Goal: Task Accomplishment & Management: Manage account settings

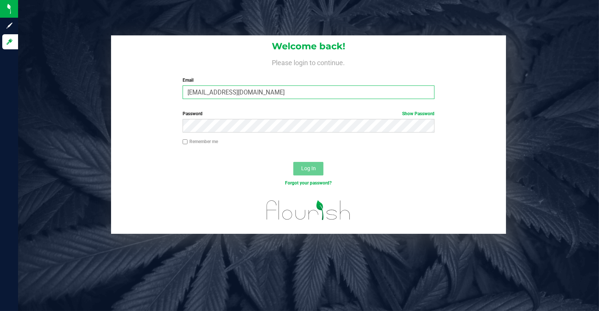
click at [298, 89] on input "[EMAIL_ADDRESS][DOMAIN_NAME]" at bounding box center [309, 93] width 252 height 14
type input "[EMAIL_ADDRESS][DOMAIN_NAME]"
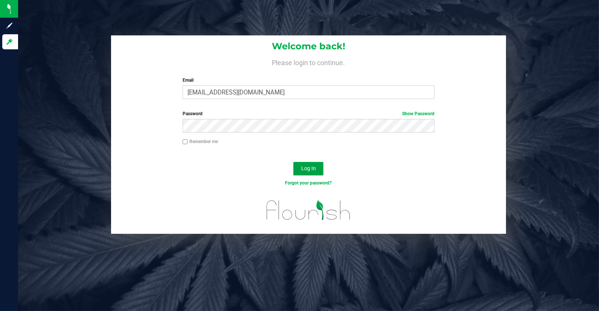
click at [315, 167] on span "Log In" at bounding box center [308, 168] width 15 height 6
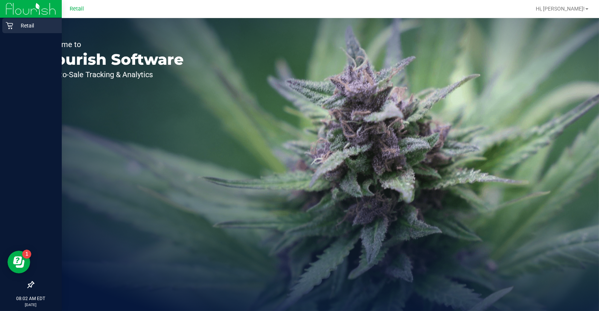
click at [10, 29] on icon at bounding box center [10, 26] width 8 height 8
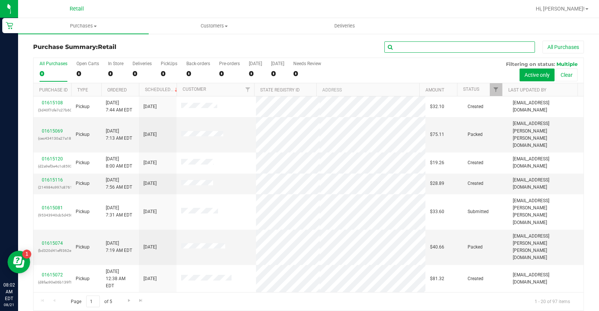
click at [434, 44] on input "text" at bounding box center [460, 46] width 151 height 11
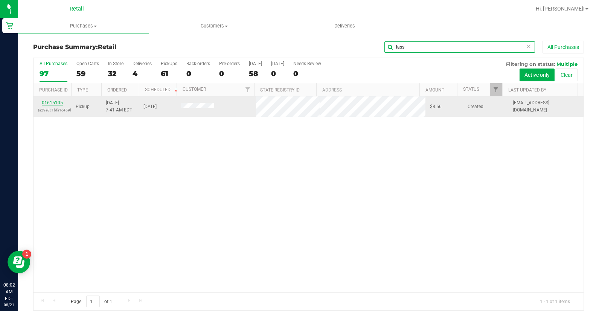
type input "lass"
click at [55, 100] on link "01615105" at bounding box center [52, 102] width 21 height 5
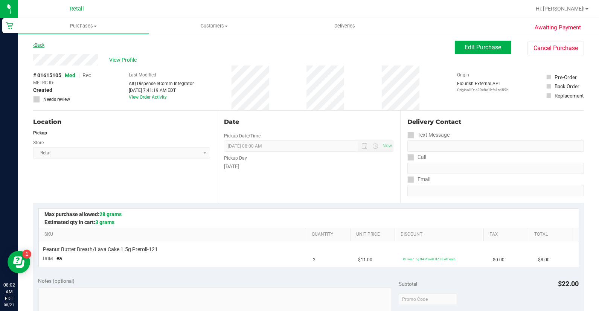
click at [42, 46] on link "Back" at bounding box center [38, 45] width 11 height 5
drag, startPoint x: 572, startPoint y: 50, endPoint x: 344, endPoint y: 42, distance: 228.1
click at [572, 50] on button "Cancel Purchase" at bounding box center [556, 48] width 57 height 14
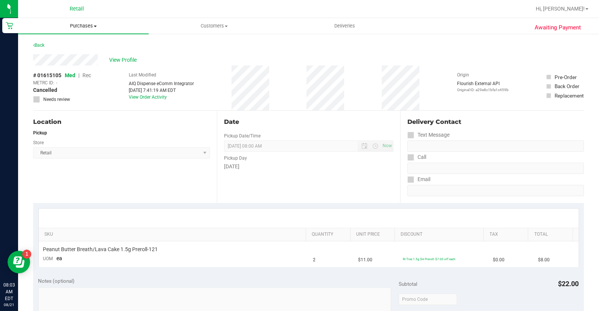
click at [70, 32] on uib-tab-heading "Purchases Summary of purchases Fulfillment All purchases" at bounding box center [83, 26] width 131 height 16
click at [77, 45] on span "Summary of purchases" at bounding box center [56, 45] width 77 height 6
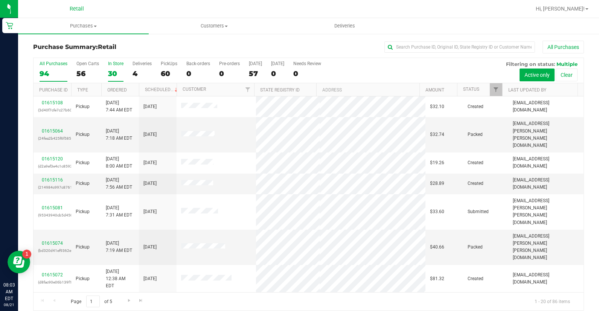
click at [108, 74] on div "30" at bounding box center [115, 73] width 15 height 9
click at [0, 0] on input "In Store 30" at bounding box center [0, 0] width 0 height 0
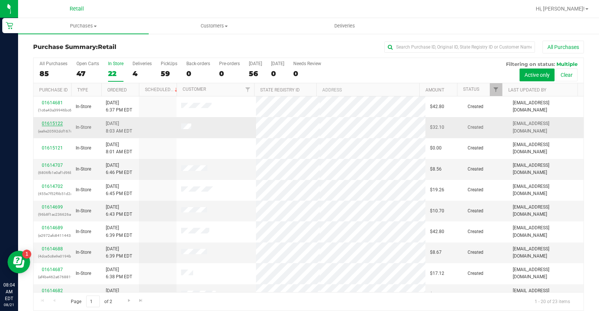
click at [61, 120] on div "01615122 (ea9e20592dcf167c)" at bounding box center [52, 127] width 29 height 14
click at [60, 122] on link "01615122" at bounding box center [52, 123] width 21 height 5
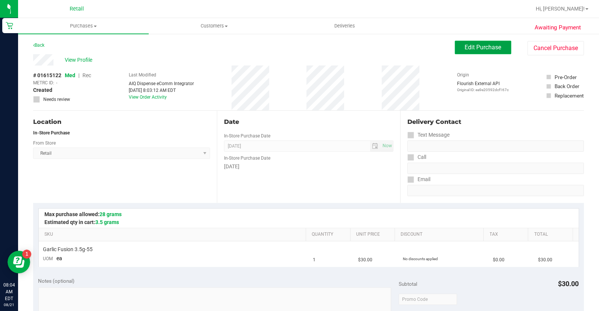
click at [455, 43] on button "Edit Purchase" at bounding box center [483, 48] width 57 height 14
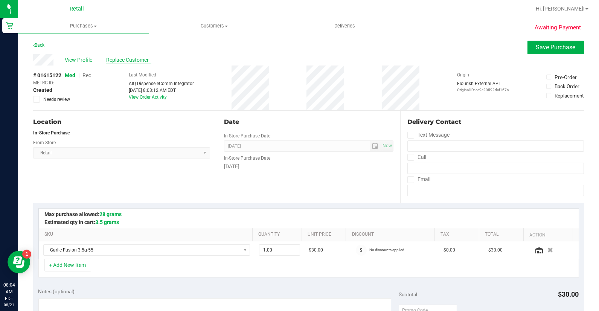
click at [115, 57] on span "Replace Customer" at bounding box center [128, 60] width 45 height 8
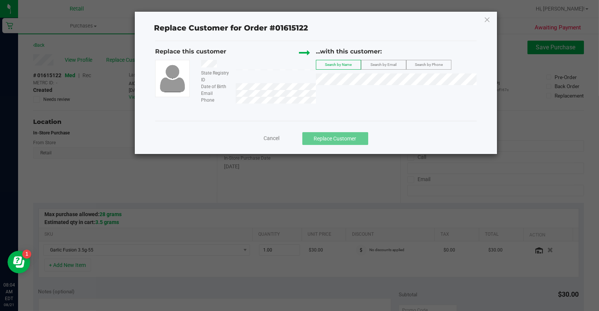
click at [349, 85] on div "...with this customer: Search by Name Search by Email Search by Phone" at bounding box center [396, 67] width 161 height 41
click at [349, 95] on span "[PERSON_NAME] KEEP" at bounding box center [348, 93] width 54 height 6
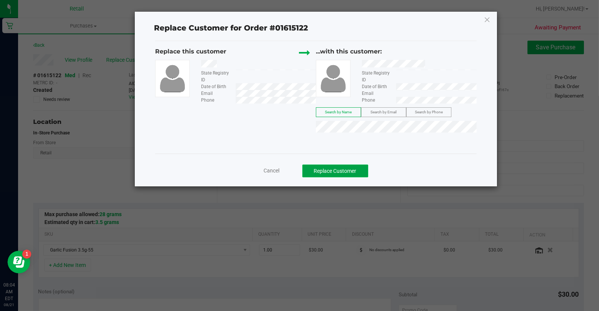
click at [339, 168] on button "Replace Customer" at bounding box center [336, 171] width 66 height 13
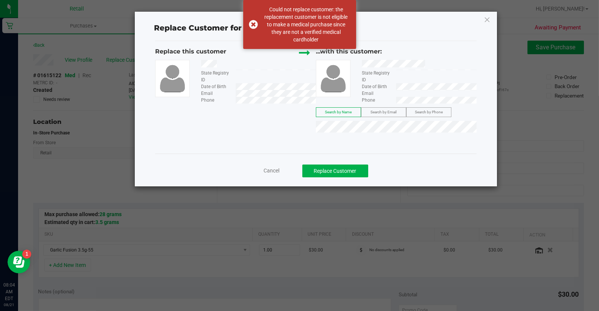
click at [275, 171] on span "Cancel" at bounding box center [272, 171] width 16 height 6
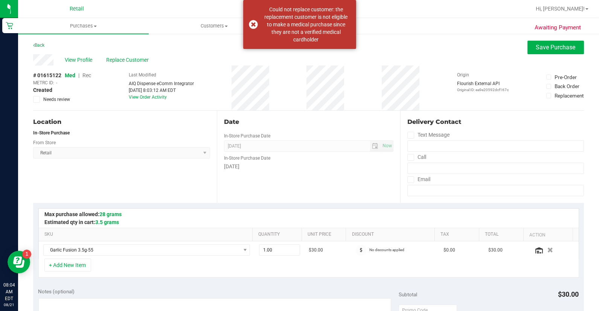
click at [89, 76] on span "Rec" at bounding box center [87, 75] width 9 height 6
click at [125, 60] on span "Replace Customer" at bounding box center [128, 60] width 45 height 8
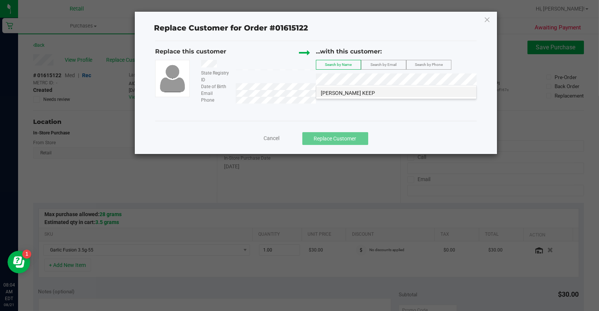
click at [367, 91] on span "[PERSON_NAME] KEEP" at bounding box center [348, 93] width 54 height 6
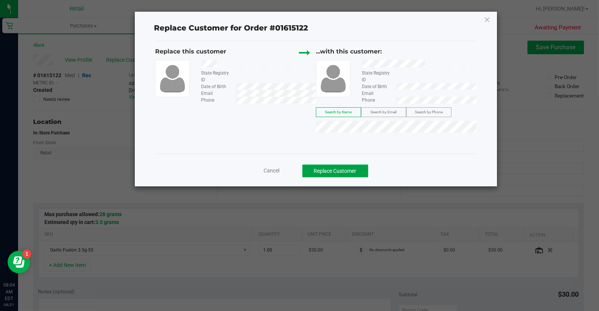
click at [352, 174] on button "Replace Customer" at bounding box center [336, 171] width 66 height 13
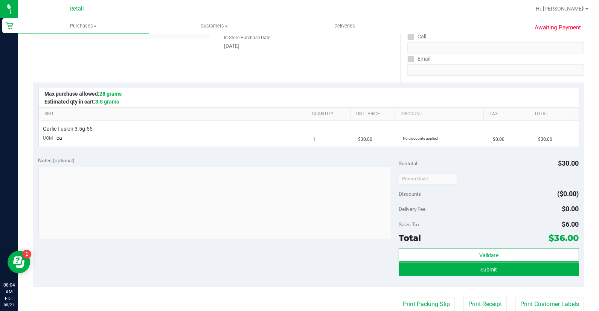
scroll to position [125, 0]
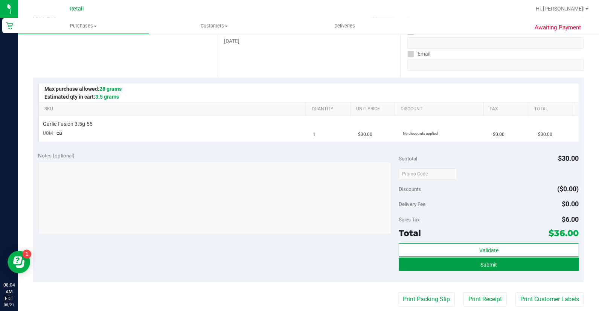
click at [546, 268] on button "Submit" at bounding box center [489, 265] width 180 height 14
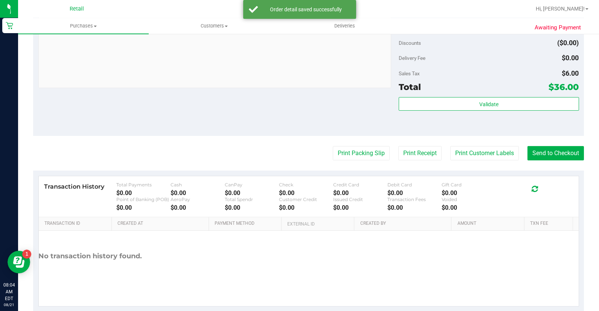
scroll to position [293, 0]
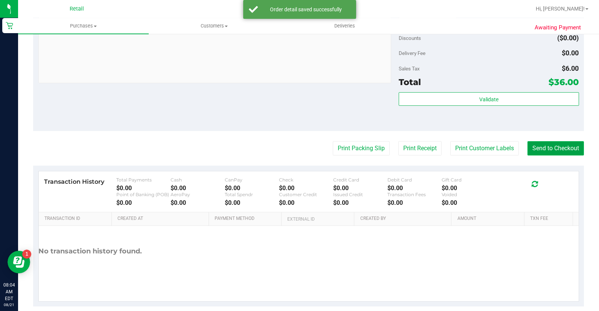
click at [564, 149] on button "Send to Checkout" at bounding box center [556, 148] width 57 height 14
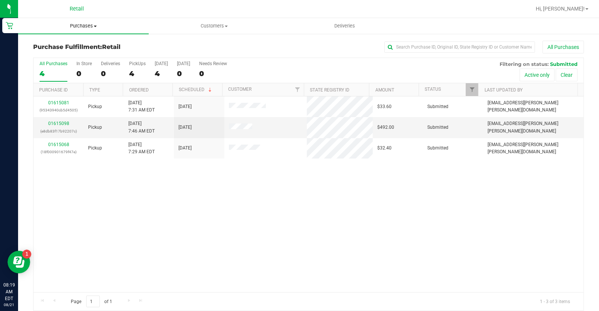
click at [70, 25] on span "Purchases" at bounding box center [83, 26] width 131 height 7
click at [87, 48] on li "Summary of purchases" at bounding box center [83, 45] width 131 height 9
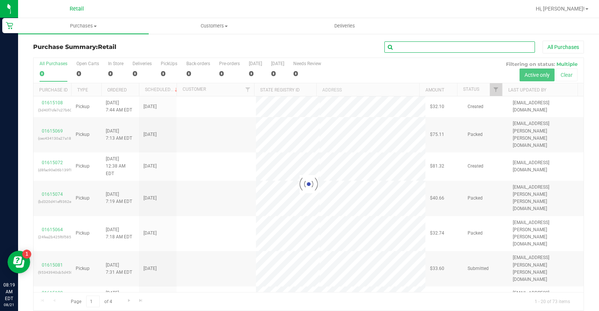
click at [436, 43] on input "text" at bounding box center [460, 46] width 151 height 11
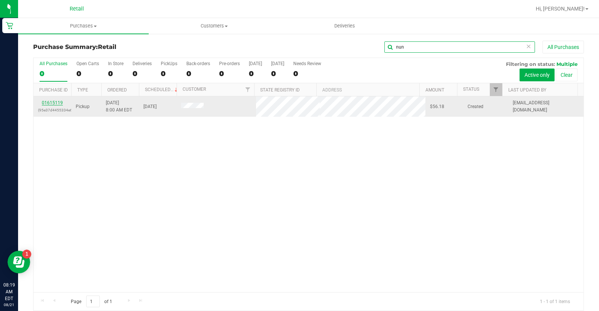
type input "nun"
click at [57, 104] on link "01615119" at bounding box center [52, 102] width 21 height 5
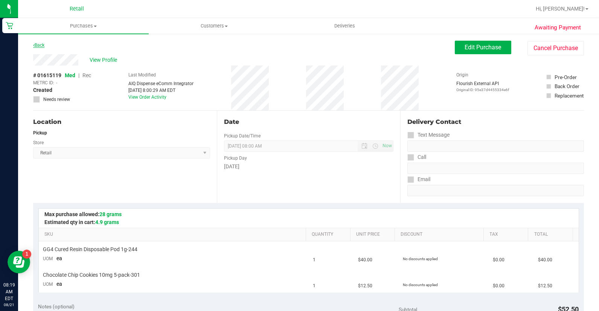
click at [40, 46] on link "Back" at bounding box center [38, 45] width 11 height 5
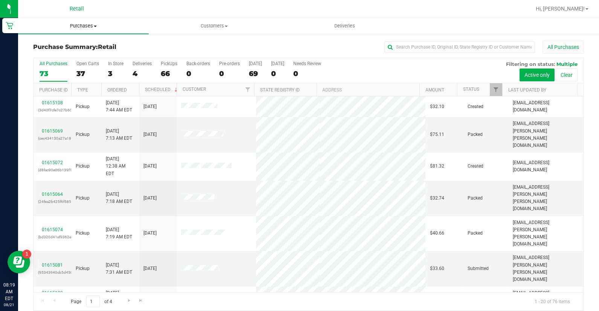
click at [79, 29] on span "Purchases" at bounding box center [83, 26] width 131 height 7
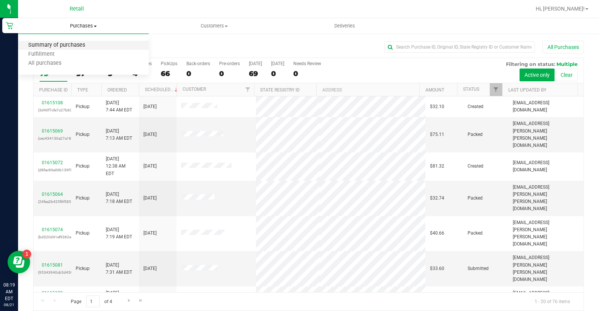
click at [76, 47] on span "Summary of purchases" at bounding box center [56, 45] width 77 height 6
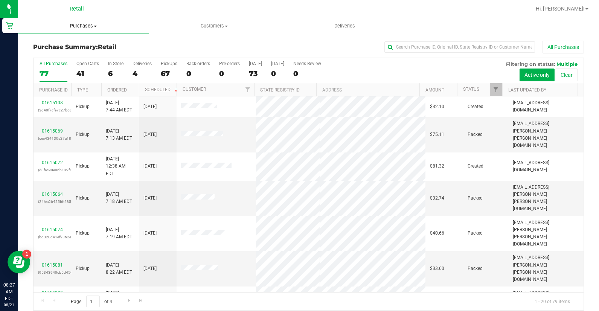
click at [86, 29] on span "Purchases" at bounding box center [83, 26] width 131 height 7
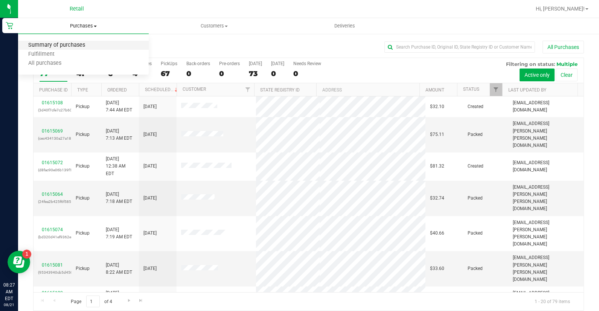
click at [93, 44] on span "Summary of purchases" at bounding box center [56, 45] width 77 height 6
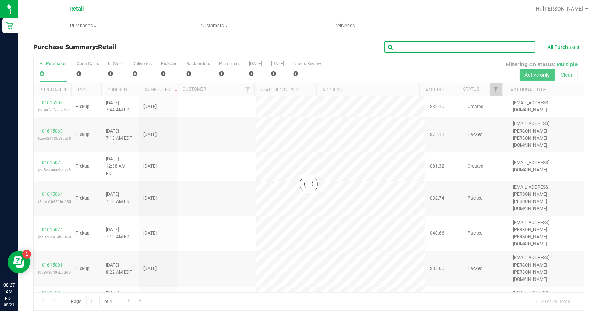
click at [422, 51] on input "text" at bounding box center [460, 46] width 151 height 11
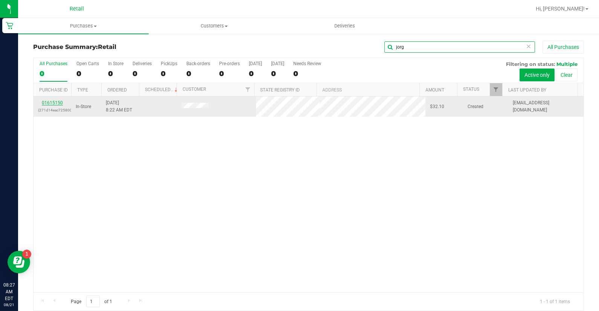
type input "jorg"
click at [52, 102] on link "01615150" at bounding box center [52, 102] width 21 height 5
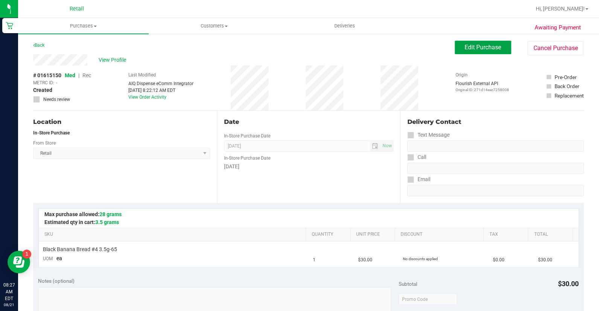
click at [485, 50] on span "Edit Purchase" at bounding box center [483, 47] width 37 height 7
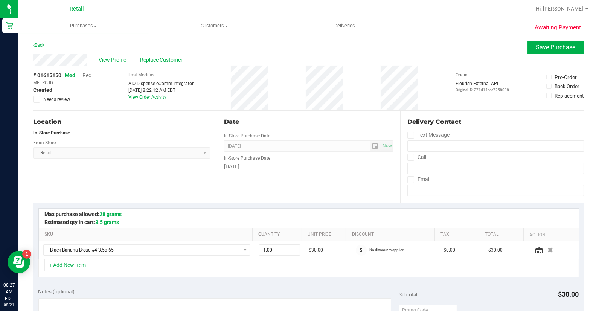
click at [86, 75] on span "Rec" at bounding box center [87, 75] width 9 height 6
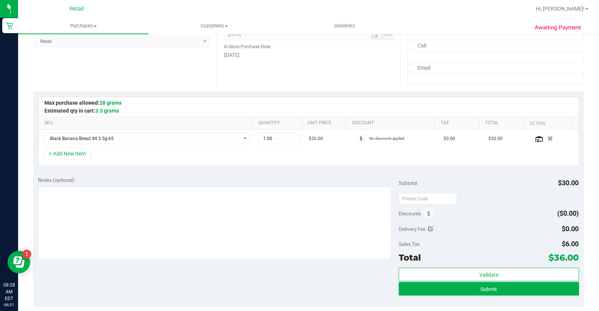
scroll to position [125, 0]
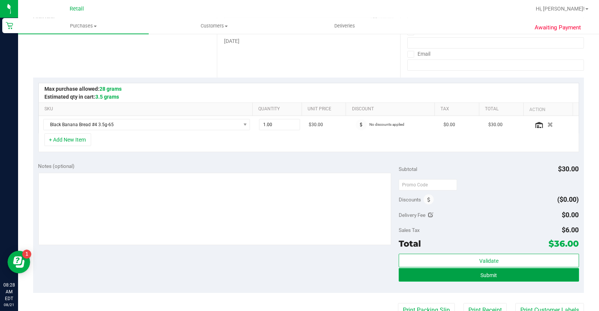
click at [471, 277] on button "Submit" at bounding box center [489, 275] width 180 height 14
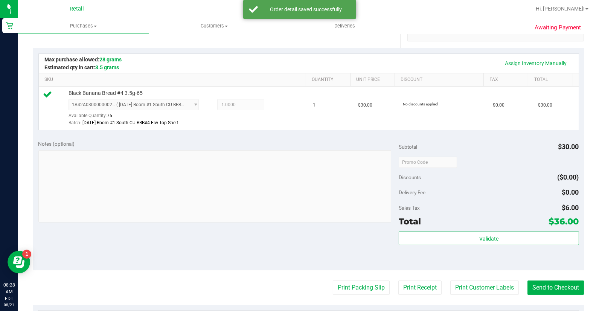
scroll to position [167, 0]
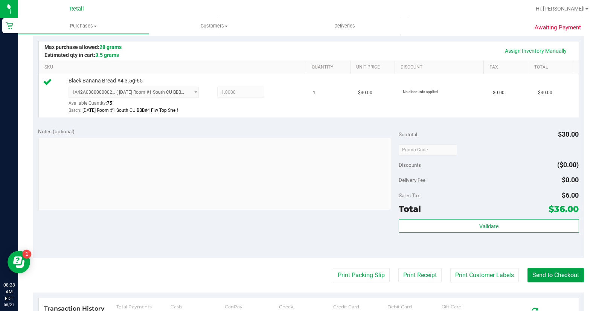
click at [535, 274] on button "Send to Checkout" at bounding box center [556, 275] width 57 height 14
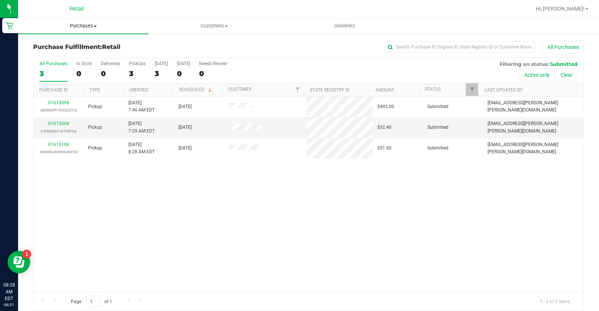
click at [78, 24] on span "Purchases" at bounding box center [83, 26] width 131 height 7
click at [91, 62] on li "All purchases" at bounding box center [83, 63] width 131 height 9
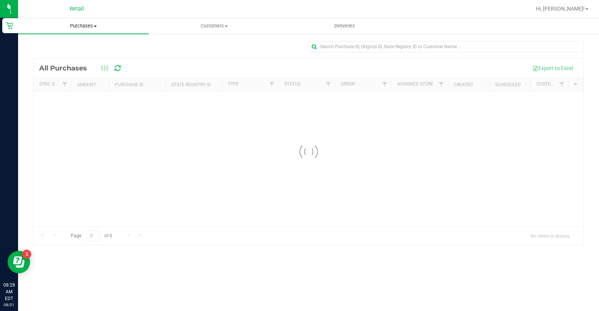
click at [75, 28] on span "Purchases" at bounding box center [83, 26] width 131 height 7
click at [210, 27] on span "Customers" at bounding box center [214, 26] width 130 height 7
click at [205, 44] on li "All customers" at bounding box center [214, 45] width 131 height 9
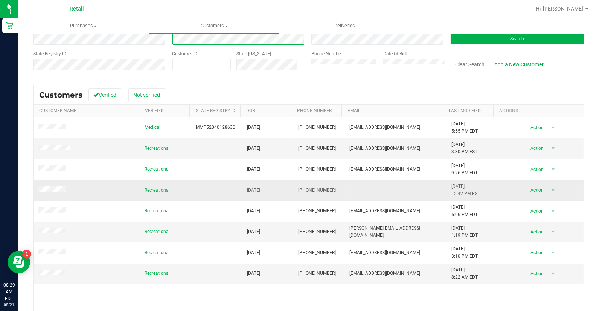
scroll to position [80, 0]
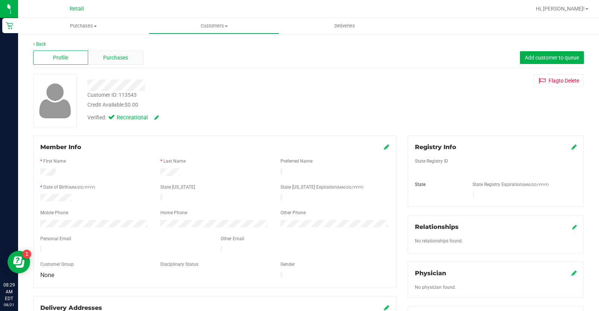
click at [123, 60] on span "Purchases" at bounding box center [115, 58] width 25 height 8
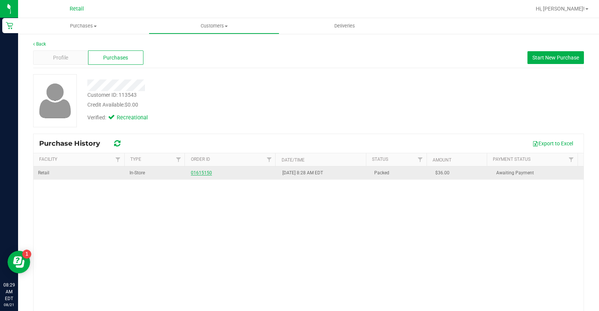
click at [195, 174] on link "01615150" at bounding box center [201, 172] width 21 height 5
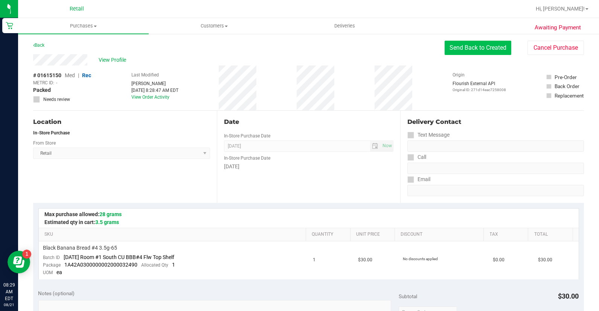
click at [495, 47] on button "Send Back to Created" at bounding box center [478, 48] width 67 height 14
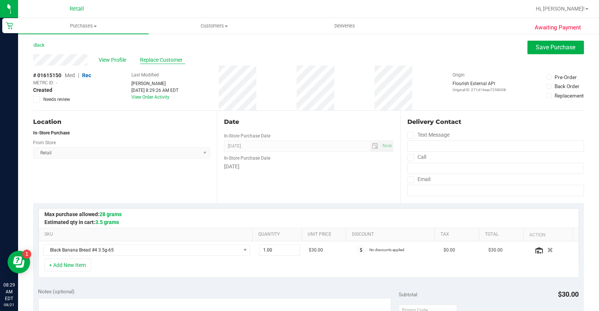
click at [162, 60] on span "Replace Customer" at bounding box center [162, 60] width 45 height 8
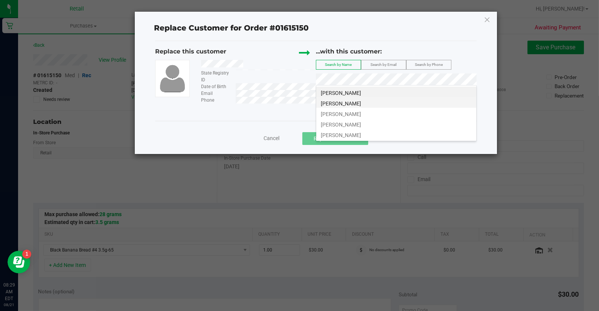
click at [381, 99] on li "[PERSON_NAME]" at bounding box center [396, 102] width 160 height 11
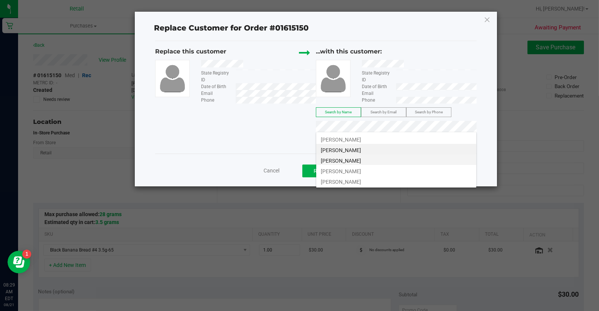
click at [400, 159] on li "[PERSON_NAME]" at bounding box center [396, 159] width 160 height 11
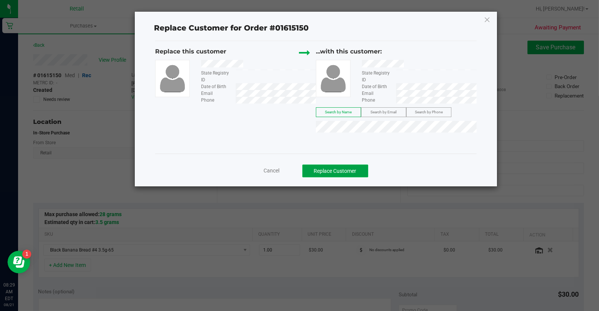
click at [321, 170] on button "Replace Customer" at bounding box center [336, 171] width 66 height 13
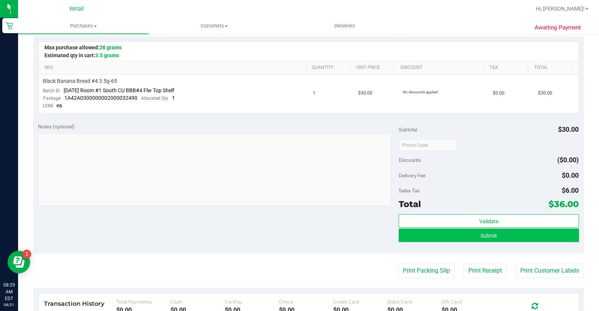
scroll to position [167, 0]
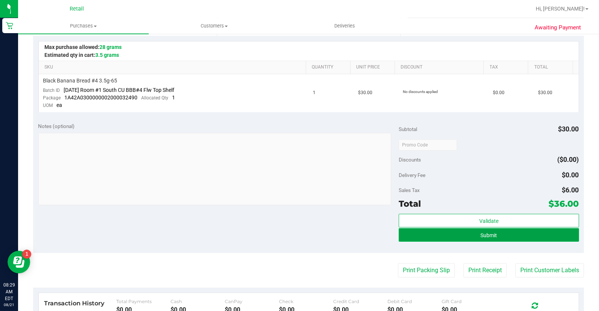
click at [428, 231] on button "Submit" at bounding box center [489, 235] width 180 height 14
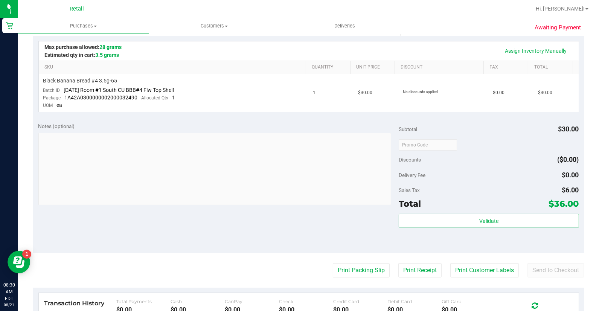
scroll to position [0, 0]
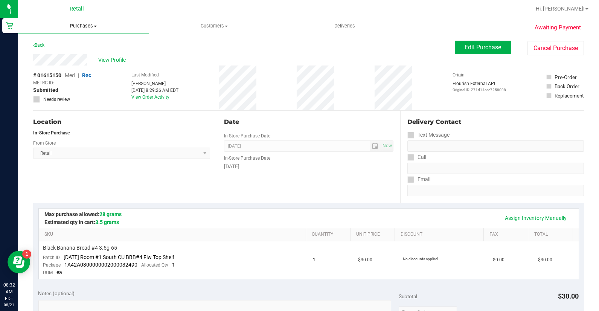
click at [89, 28] on span "Purchases" at bounding box center [83, 26] width 131 height 7
click at [63, 47] on span "Summary of purchases" at bounding box center [56, 45] width 77 height 6
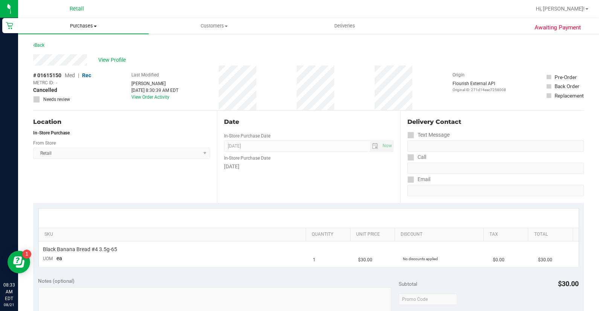
click at [91, 26] on span "Purchases" at bounding box center [83, 26] width 131 height 7
click at [93, 45] on span "Summary of purchases" at bounding box center [56, 45] width 77 height 6
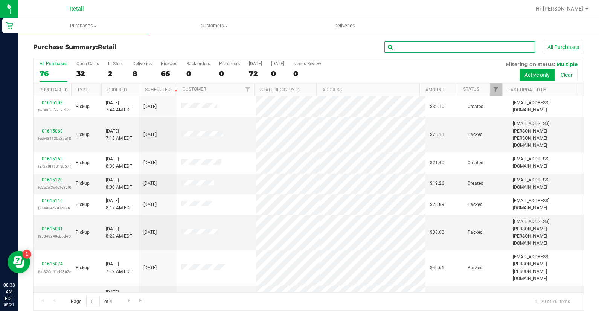
click at [425, 43] on input "text" at bounding box center [460, 46] width 151 height 11
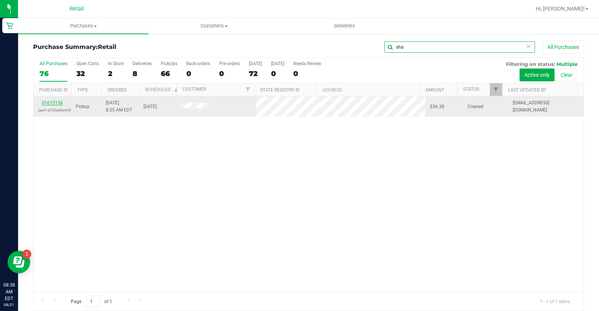
type input "sha"
click at [58, 102] on link "01615156" at bounding box center [52, 102] width 21 height 5
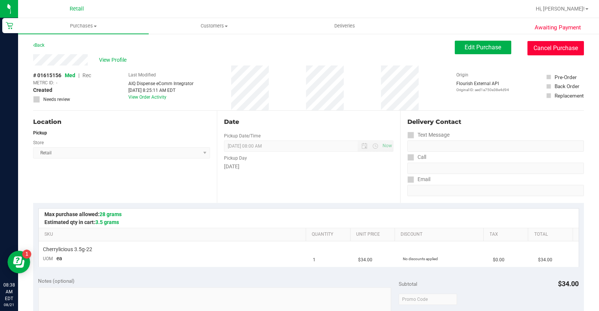
click at [545, 41] on button "Cancel Purchase" at bounding box center [556, 48] width 57 height 14
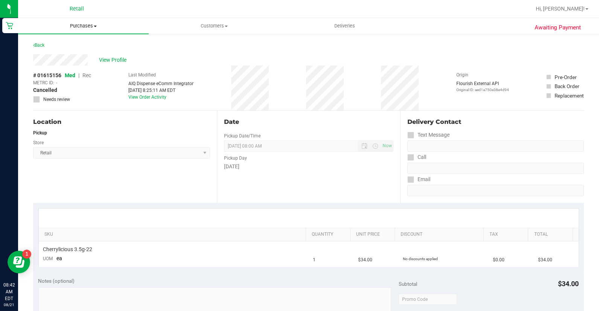
click at [74, 26] on span "Purchases" at bounding box center [83, 26] width 131 height 7
click at [82, 42] on span "Summary of purchases" at bounding box center [56, 45] width 77 height 6
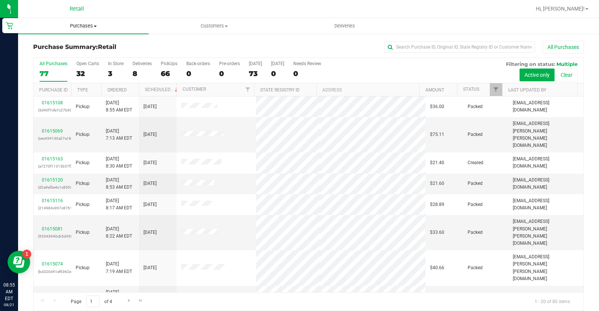
click at [91, 25] on span "Purchases" at bounding box center [83, 26] width 131 height 7
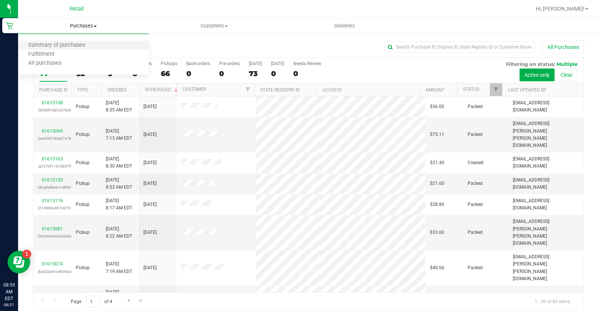
click at [96, 47] on li "Summary of purchases" at bounding box center [83, 45] width 131 height 9
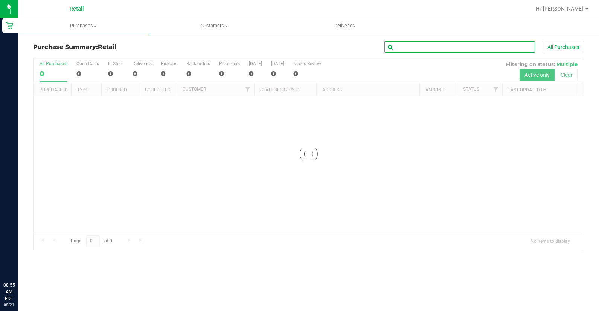
drag, startPoint x: 430, startPoint y: 44, endPoint x: 443, endPoint y: 24, distance: 24.0
click at [430, 44] on input "text" at bounding box center [460, 46] width 151 height 11
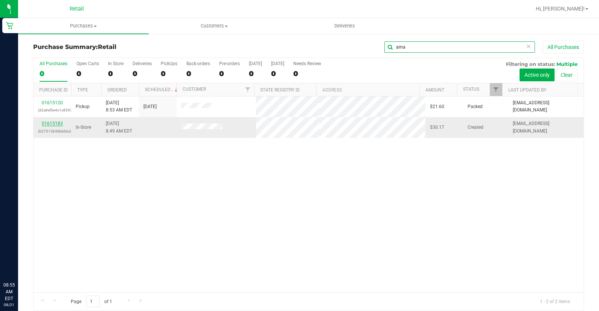
type input "ama"
click at [52, 123] on link "01615183" at bounding box center [52, 123] width 21 height 5
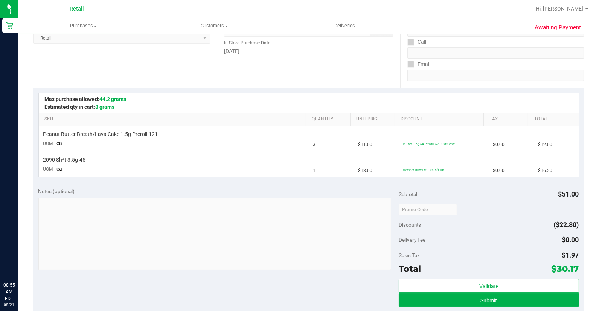
scroll to position [125, 0]
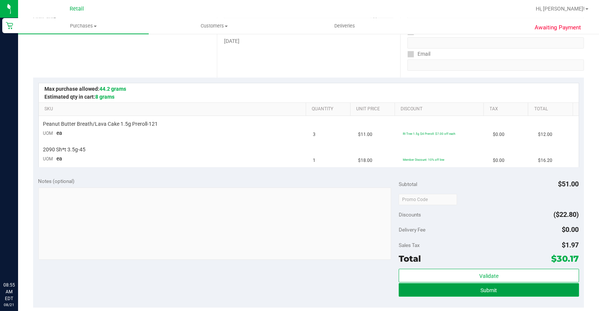
click at [489, 288] on span "Submit" at bounding box center [489, 290] width 17 height 6
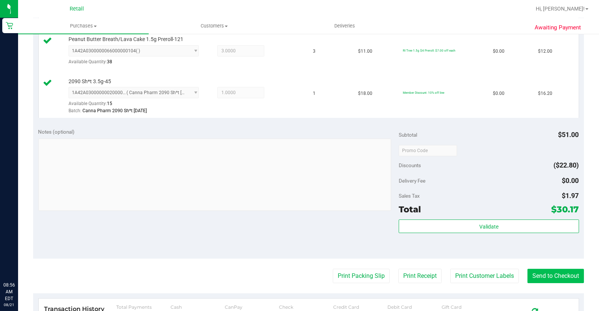
scroll to position [209, 0]
click at [564, 275] on button "Send to Checkout" at bounding box center [556, 276] width 57 height 14
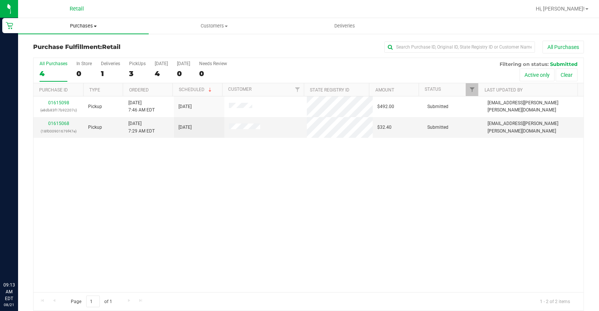
click at [75, 23] on span "Purchases" at bounding box center [83, 26] width 131 height 7
click at [101, 44] on li "Summary of purchases" at bounding box center [83, 45] width 131 height 9
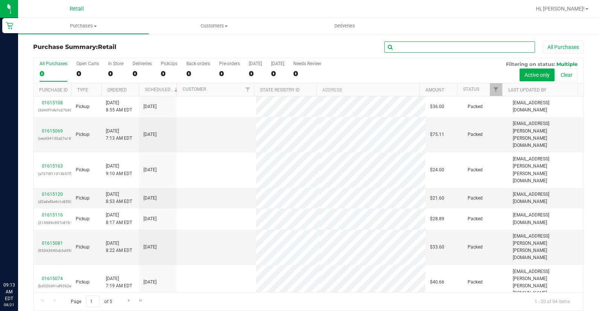
click at [449, 49] on input "text" at bounding box center [460, 46] width 151 height 11
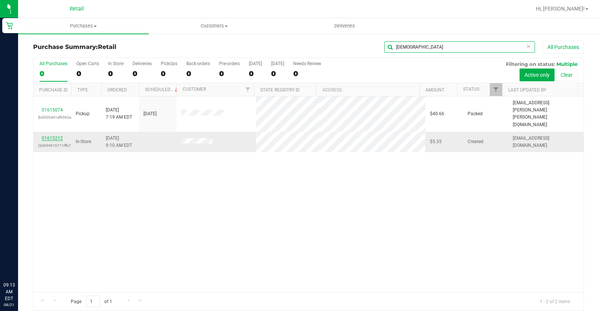
type input "santo"
click at [52, 136] on link "01615212" at bounding box center [52, 138] width 21 height 5
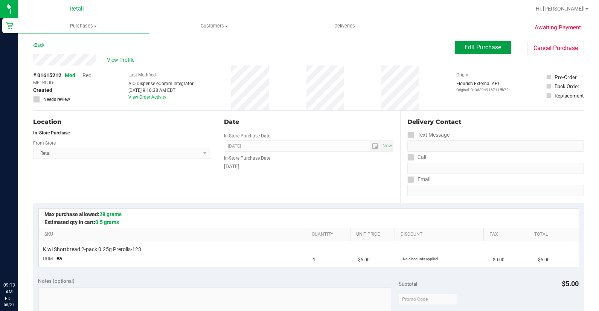
click at [475, 47] on span "Edit Purchase" at bounding box center [483, 47] width 37 height 7
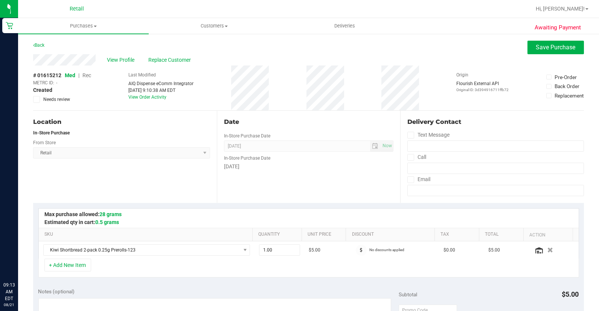
click at [178, 55] on div "View Profile Replace Customer" at bounding box center [308, 59] width 551 height 11
click at [182, 63] on span "Replace Customer" at bounding box center [170, 60] width 45 height 8
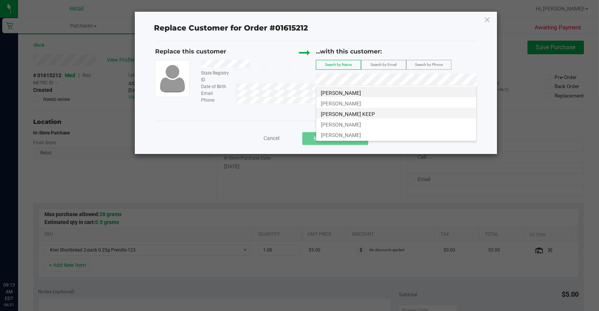
click at [393, 110] on li "Shadriel Santos KEEP" at bounding box center [396, 113] width 160 height 11
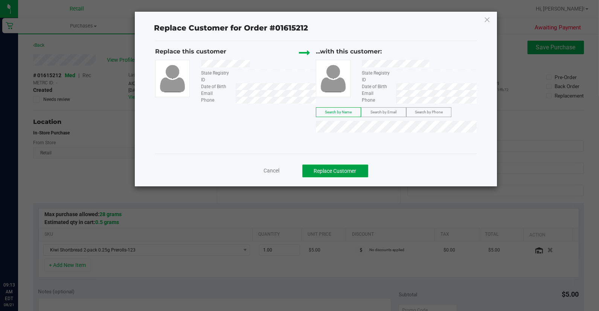
click at [355, 170] on button "Replace Customer" at bounding box center [336, 171] width 66 height 13
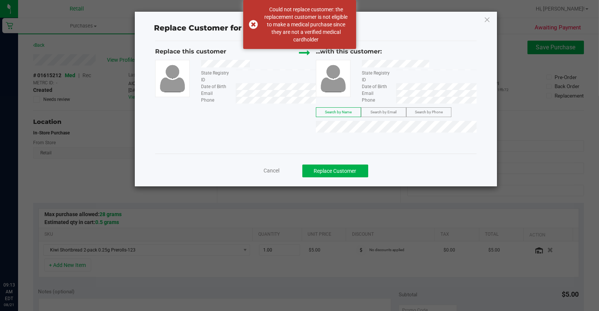
click at [266, 170] on span "Cancel" at bounding box center [272, 171] width 16 height 6
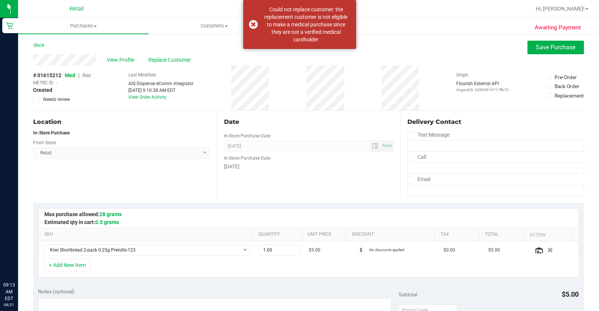
click at [87, 75] on span "Rec" at bounding box center [87, 75] width 9 height 6
click at [167, 61] on span "Replace Customer" at bounding box center [170, 60] width 45 height 8
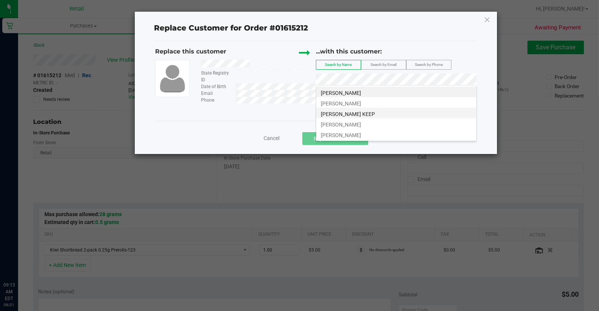
click at [370, 115] on span "Shadriel Santos KEEP" at bounding box center [348, 114] width 54 height 6
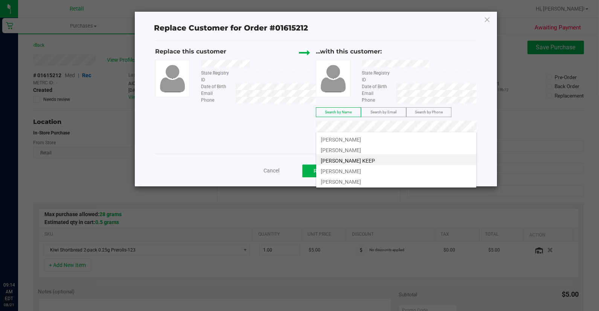
click at [435, 161] on li "Shadriel Santos KEEP" at bounding box center [396, 159] width 160 height 11
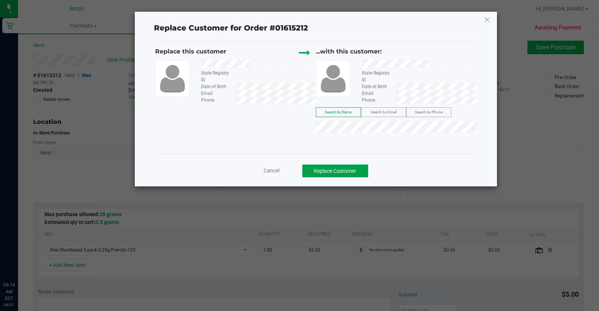
click at [355, 168] on button "Replace Customer" at bounding box center [336, 171] width 66 height 13
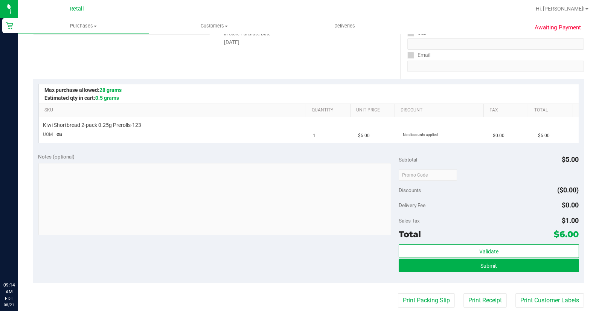
scroll to position [125, 0]
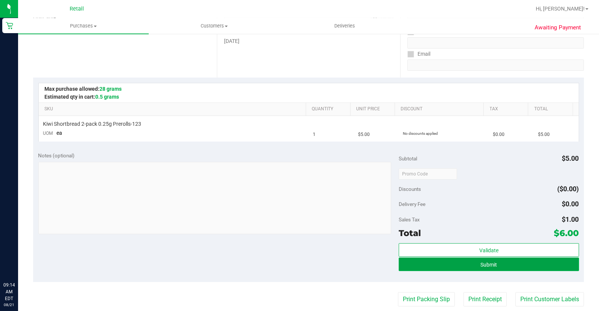
click at [434, 259] on button "Submit" at bounding box center [489, 265] width 180 height 14
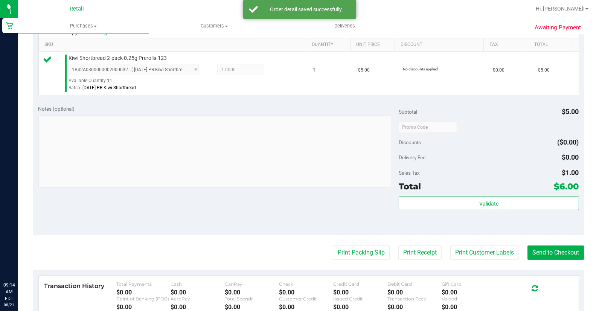
scroll to position [209, 0]
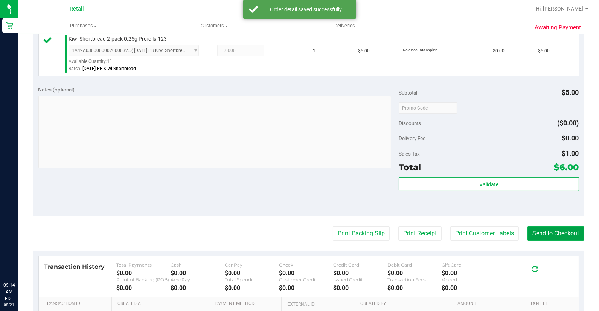
drag, startPoint x: 558, startPoint y: 232, endPoint x: 544, endPoint y: 223, distance: 16.9
click at [558, 232] on button "Send to Checkout" at bounding box center [556, 233] width 57 height 14
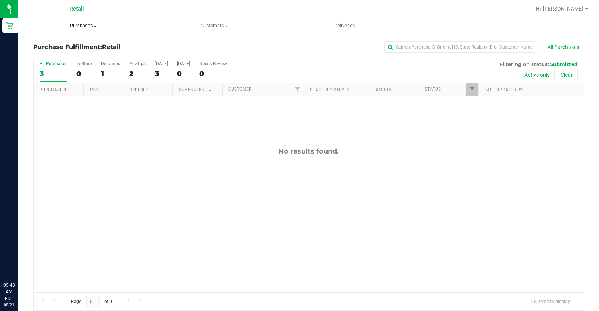
click at [74, 29] on span "Purchases" at bounding box center [83, 26] width 131 height 7
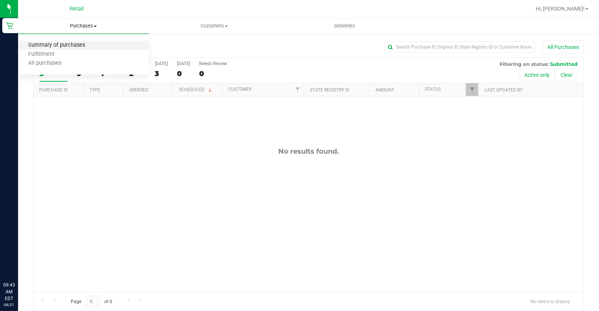
click at [92, 44] on span "Summary of purchases" at bounding box center [56, 45] width 77 height 6
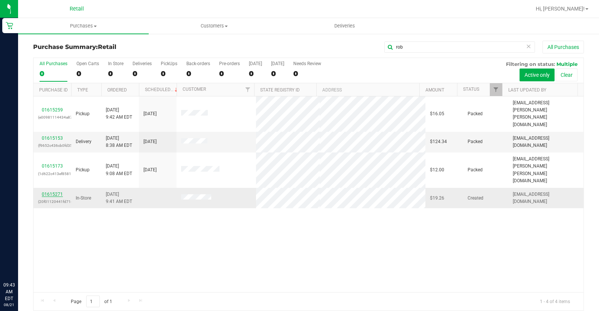
type input "rob"
click at [52, 192] on link "01615271" at bounding box center [52, 194] width 21 height 5
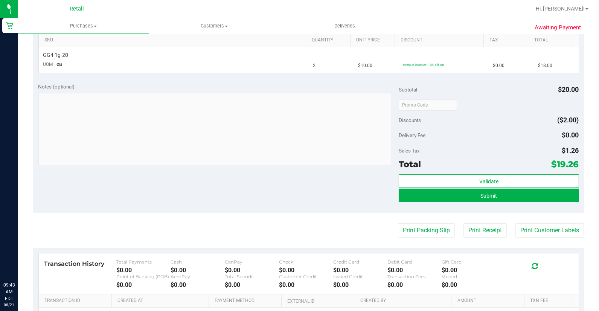
scroll to position [209, 0]
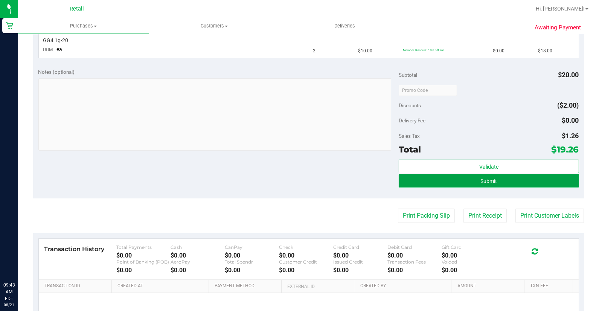
click at [539, 182] on button "Submit" at bounding box center [489, 181] width 180 height 14
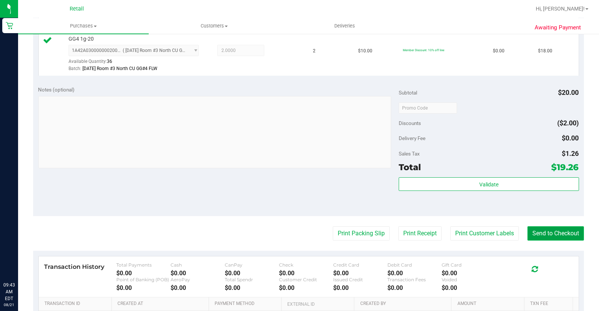
click at [543, 235] on button "Send to Checkout" at bounding box center [556, 233] width 57 height 14
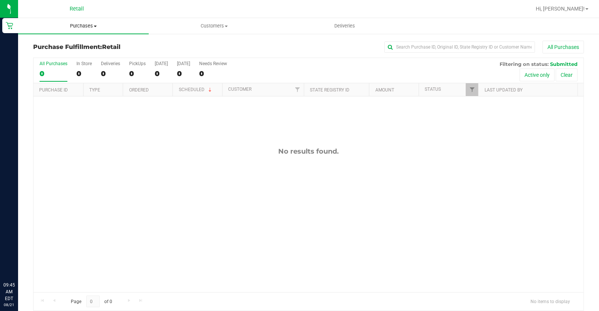
drag, startPoint x: 84, startPoint y: 27, endPoint x: 84, endPoint y: 35, distance: 7.9
click at [84, 27] on span "Purchases" at bounding box center [83, 26] width 131 height 7
click at [95, 44] on li "Summary of purchases" at bounding box center [83, 45] width 131 height 9
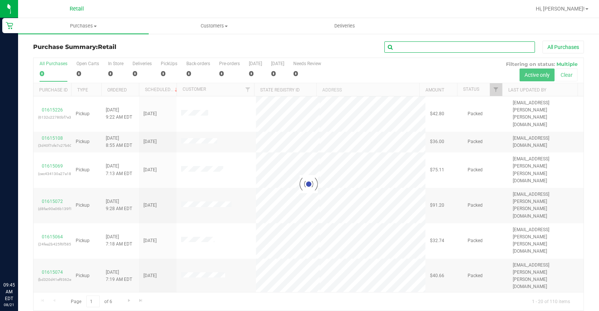
click at [446, 46] on input "text" at bounding box center [460, 46] width 151 height 11
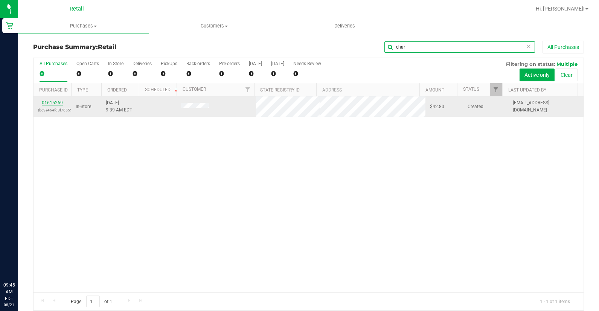
type input "char"
click at [61, 103] on link "01615269" at bounding box center [52, 102] width 21 height 5
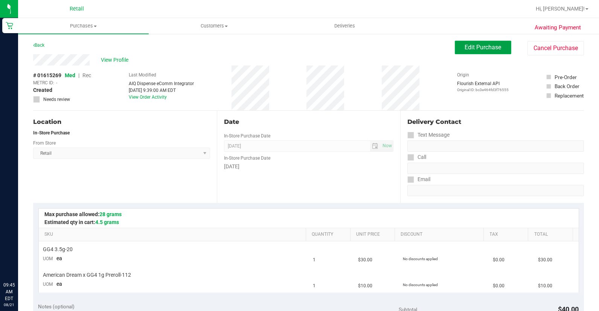
click at [465, 49] on span "Edit Purchase" at bounding box center [483, 47] width 37 height 7
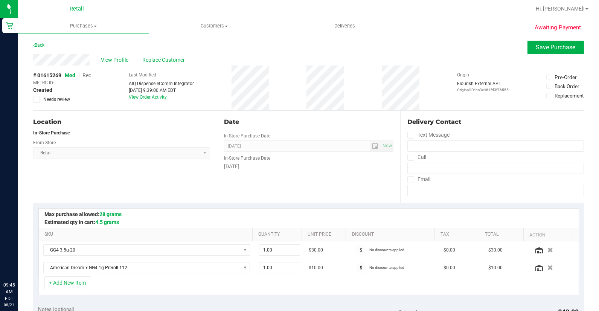
click at [88, 74] on span "Rec" at bounding box center [87, 75] width 9 height 6
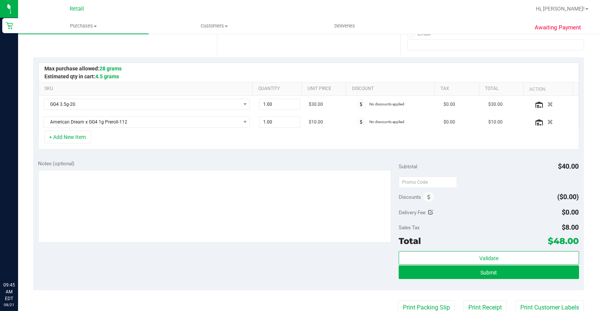
scroll to position [167, 0]
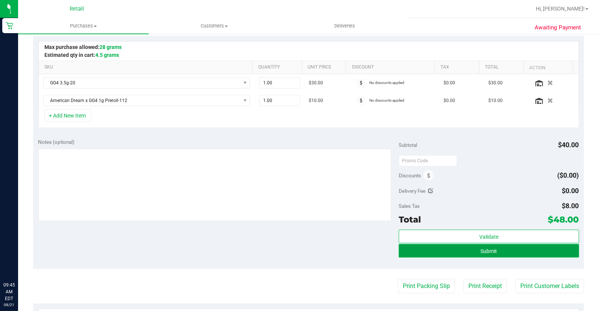
click at [513, 255] on button "Submit" at bounding box center [489, 251] width 180 height 14
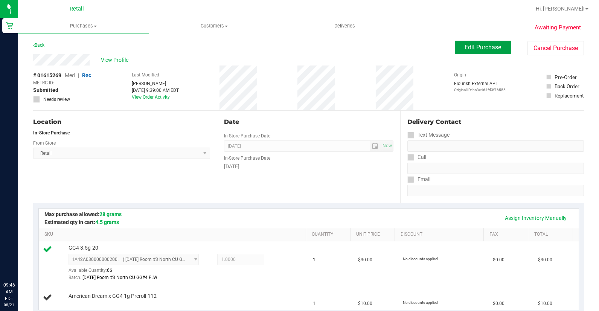
click at [490, 52] on button "Edit Purchase" at bounding box center [483, 48] width 57 height 14
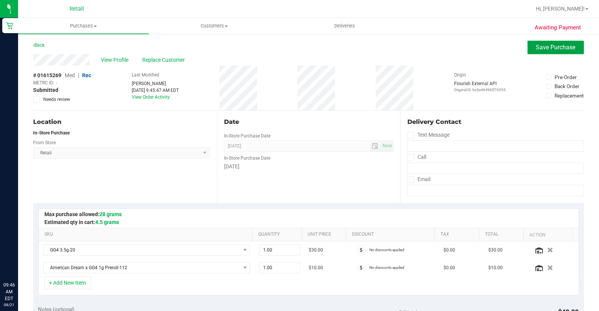
click at [555, 47] on span "Save Purchase" at bounding box center [557, 47] width 40 height 7
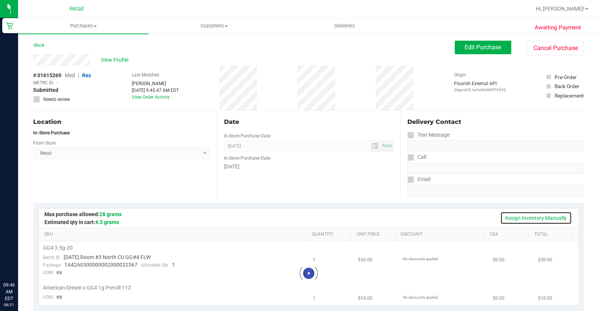
click at [515, 219] on link "Assign Inventory Manually" at bounding box center [537, 218] width 72 height 13
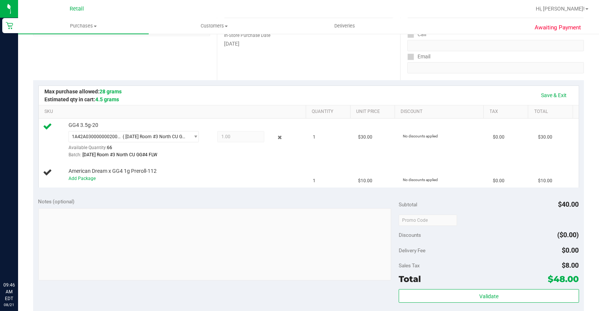
scroll to position [167, 0]
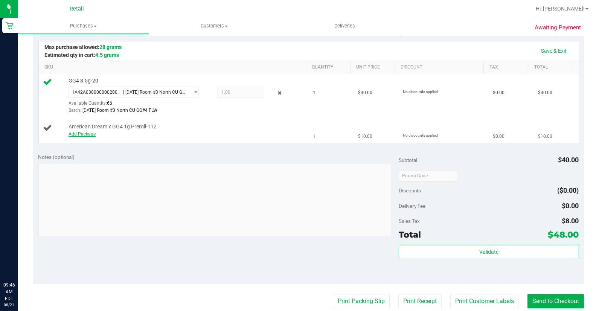
click at [81, 136] on link "Add Package" at bounding box center [82, 133] width 27 height 5
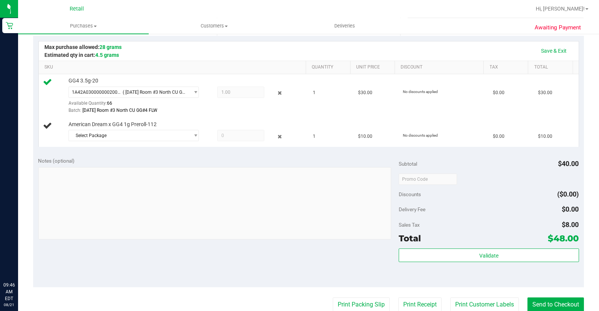
click at [122, 144] on div at bounding box center [186, 144] width 235 height 0
click at [125, 138] on span "Select Package" at bounding box center [129, 135] width 120 height 11
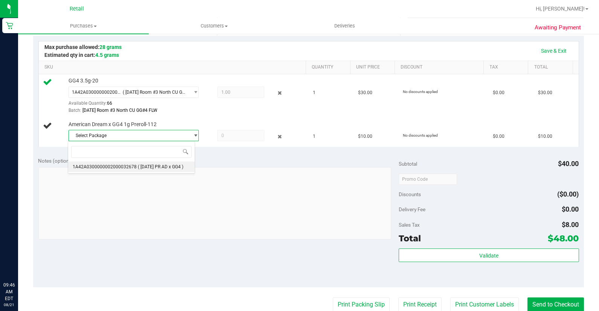
click at [124, 165] on span "1A42A0300000002000032678" at bounding box center [105, 166] width 64 height 5
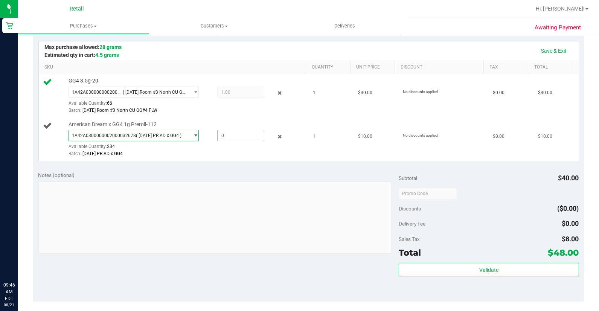
click at [224, 136] on span at bounding box center [240, 135] width 47 height 11
type input "1"
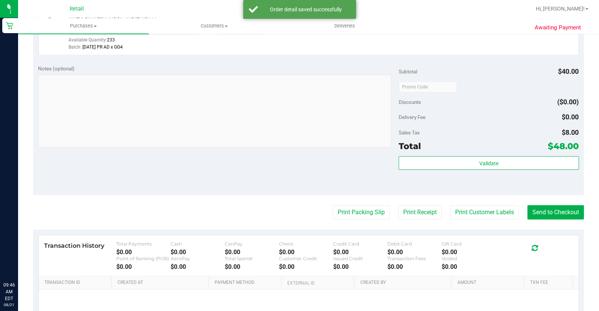
scroll to position [293, 0]
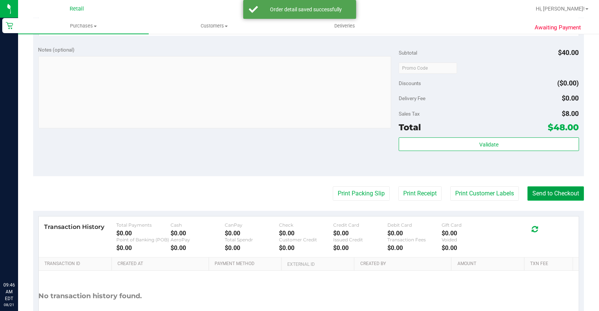
click at [555, 195] on button "Send to Checkout" at bounding box center [556, 194] width 57 height 14
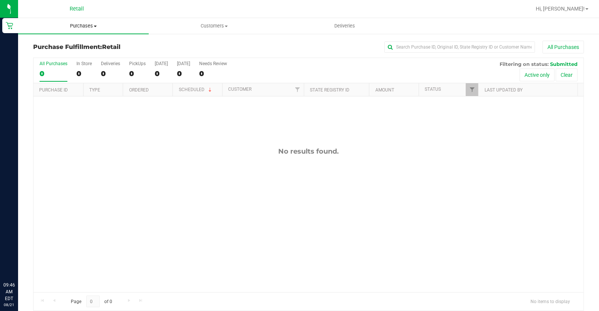
click at [95, 23] on span "Purchases" at bounding box center [83, 26] width 131 height 7
click at [95, 36] on ul "Summary of purchases Fulfillment All purchases" at bounding box center [83, 54] width 131 height 41
click at [86, 23] on span "Purchases" at bounding box center [83, 26] width 131 height 7
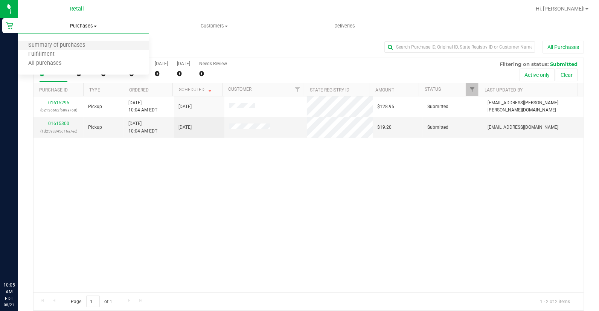
click at [99, 43] on li "Summary of purchases" at bounding box center [83, 45] width 131 height 9
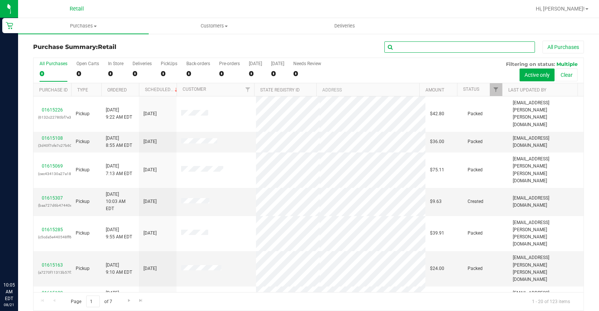
click at [446, 46] on input "text" at bounding box center [460, 46] width 151 height 11
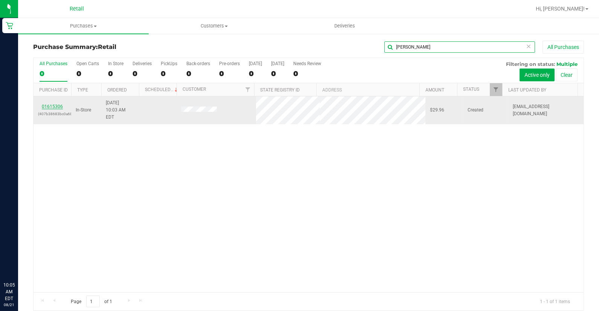
type input "dan"
click at [57, 104] on link "01615306" at bounding box center [52, 106] width 21 height 5
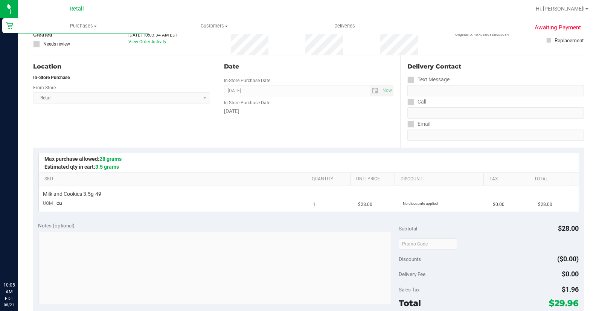
scroll to position [167, 0]
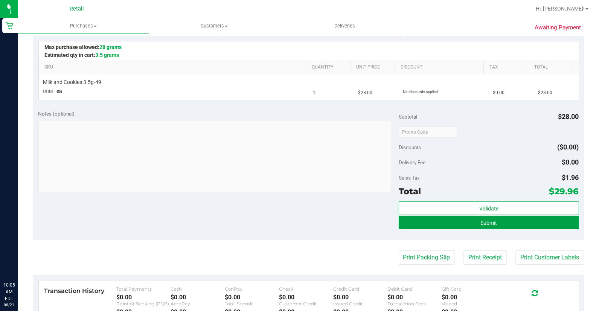
click at [458, 225] on button "Submit" at bounding box center [489, 223] width 180 height 14
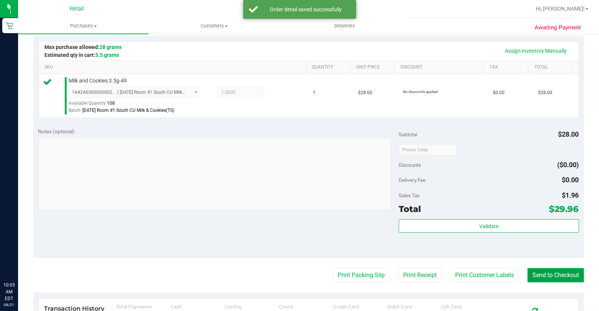
click at [550, 282] on button "Send to Checkout" at bounding box center [556, 275] width 57 height 14
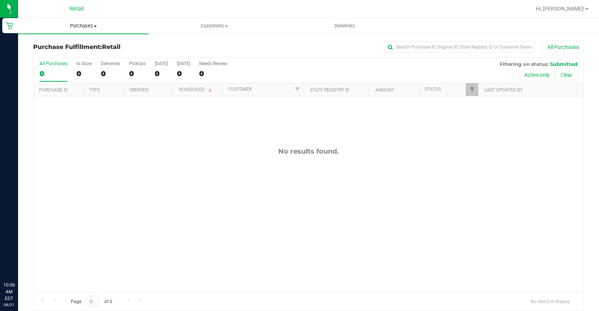
click at [69, 23] on span "Purchases" at bounding box center [83, 26] width 131 height 7
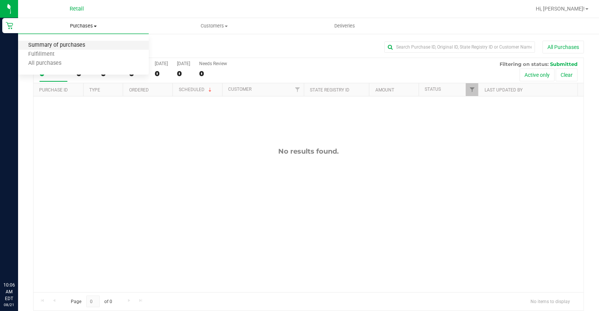
click at [72, 44] on span "Summary of purchases" at bounding box center [56, 45] width 77 height 6
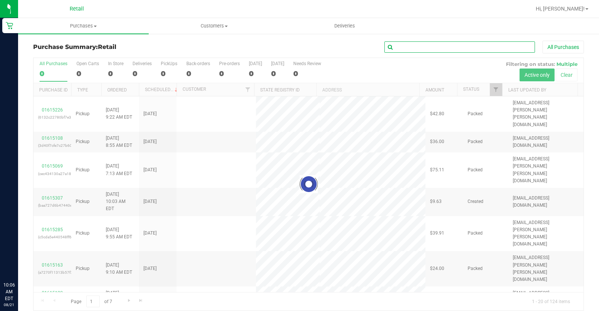
click at [455, 47] on input "text" at bounding box center [460, 46] width 151 height 11
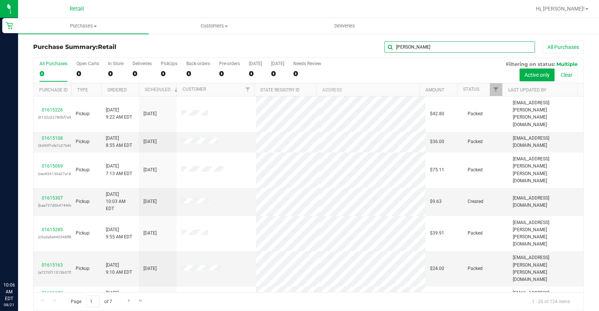
type input "daniel"
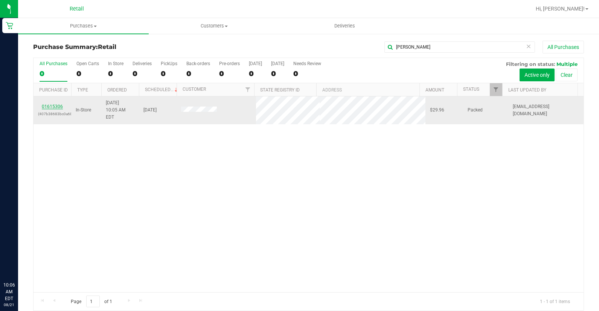
click at [60, 104] on link "01615306" at bounding box center [52, 106] width 21 height 5
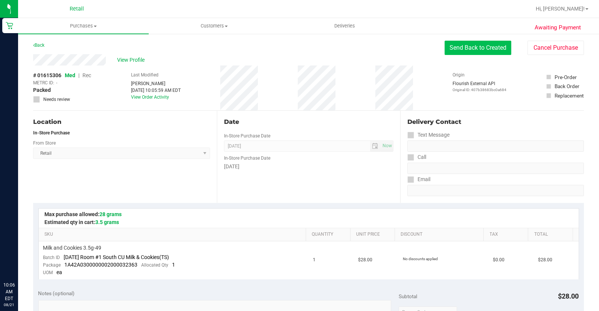
click at [456, 52] on button "Send Back to Created" at bounding box center [478, 48] width 67 height 14
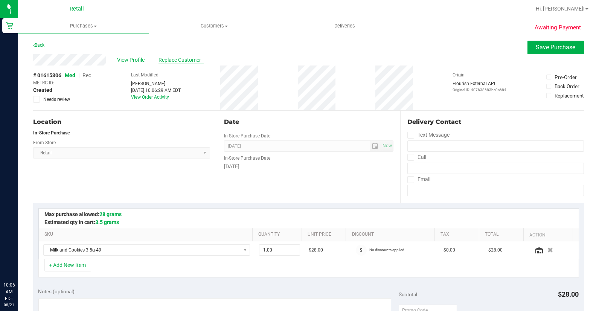
click at [187, 59] on span "Replace Customer" at bounding box center [181, 60] width 45 height 8
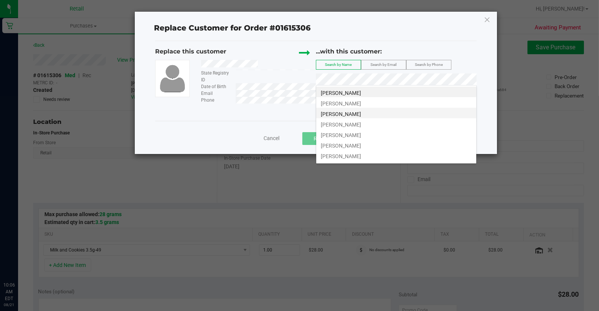
click at [397, 111] on li "Daniel Reichert" at bounding box center [396, 113] width 160 height 11
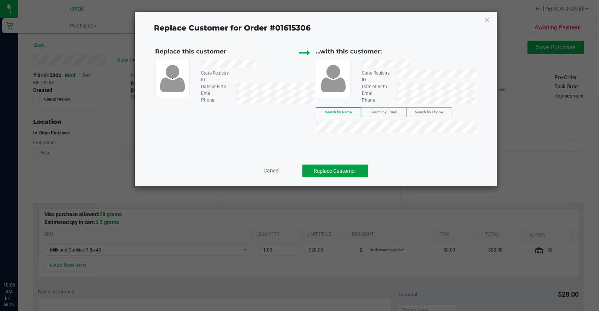
click at [368, 168] on button "Replace Customer" at bounding box center [336, 171] width 66 height 13
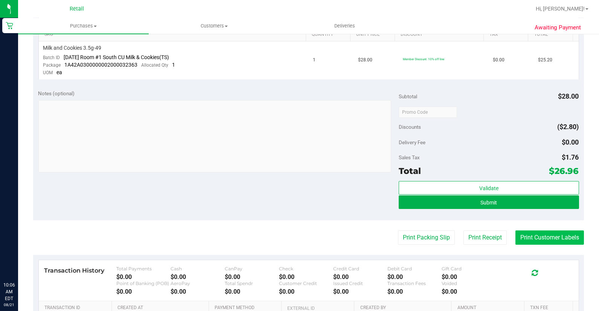
scroll to position [209, 0]
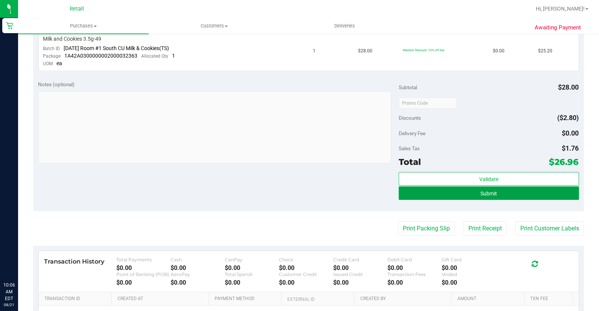
click at [518, 197] on button "Submit" at bounding box center [489, 194] width 180 height 14
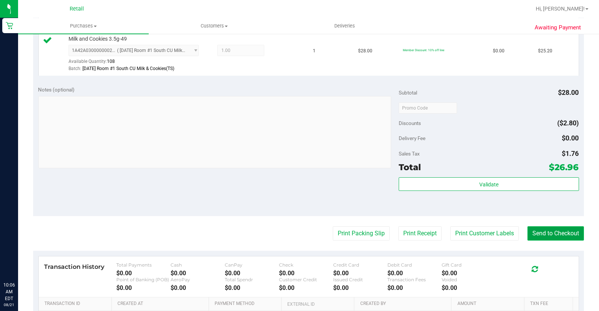
click at [554, 237] on button "Send to Checkout" at bounding box center [556, 233] width 57 height 14
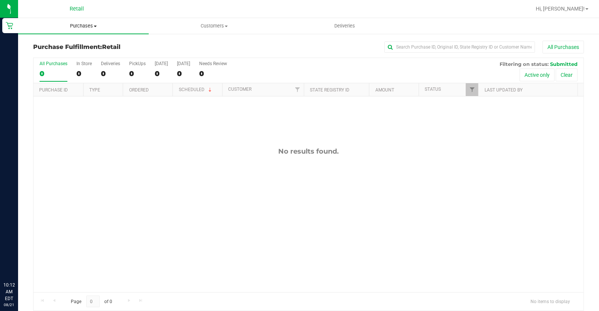
click at [69, 26] on span "Purchases" at bounding box center [83, 26] width 131 height 7
click at [95, 50] on li "Fulfillment" at bounding box center [83, 54] width 131 height 9
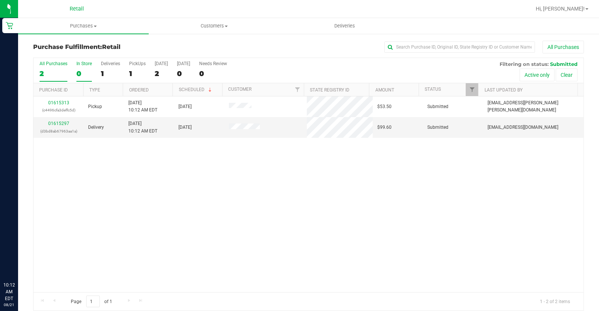
click at [80, 73] on div "0" at bounding box center [83, 73] width 15 height 9
click at [0, 0] on input "In Store 0" at bounding box center [0, 0] width 0 height 0
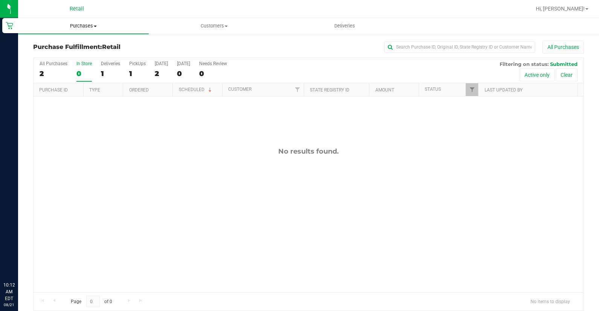
click at [87, 27] on span "Purchases" at bounding box center [83, 26] width 131 height 7
click at [90, 46] on span "Summary of purchases" at bounding box center [56, 45] width 77 height 6
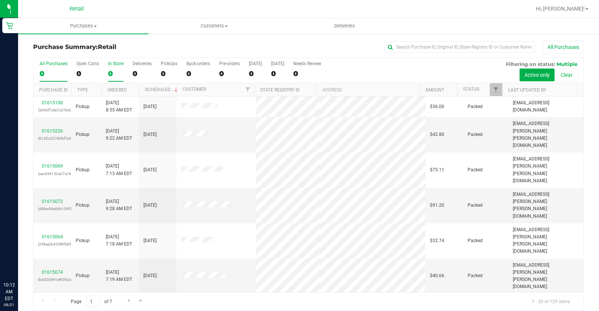
click at [115, 72] on div "0" at bounding box center [115, 73] width 15 height 9
click at [0, 0] on input "In Store 0" at bounding box center [0, 0] width 0 height 0
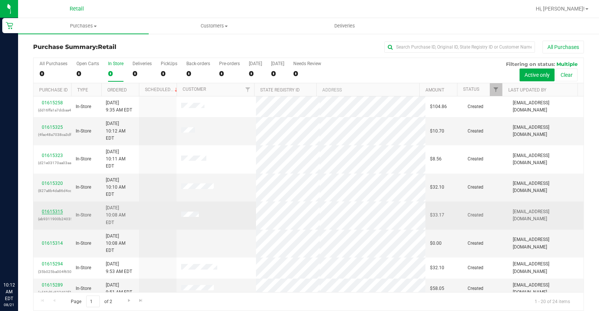
click at [51, 209] on link "01615315" at bounding box center [52, 211] width 21 height 5
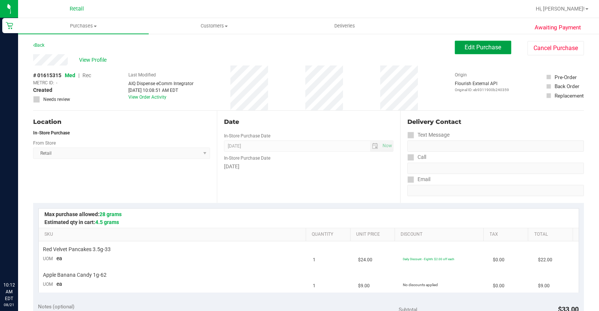
click at [492, 47] on span "Edit Purchase" at bounding box center [483, 47] width 37 height 7
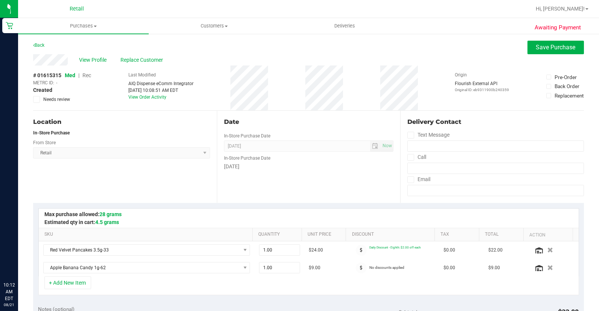
click at [86, 75] on span "Rec" at bounding box center [87, 75] width 9 height 6
click at [146, 58] on span "Replace Customer" at bounding box center [143, 60] width 45 height 8
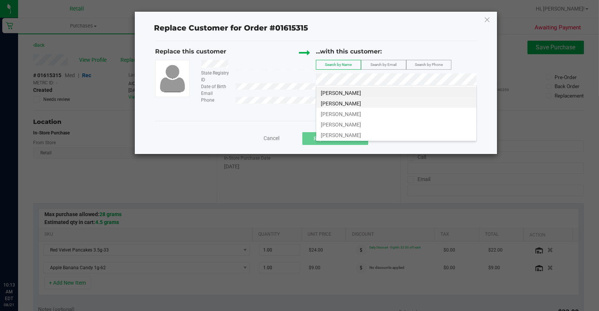
click at [359, 104] on span "Charles Johnston" at bounding box center [341, 104] width 40 height 6
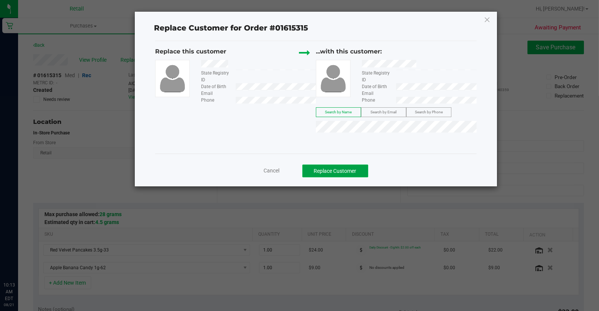
click at [360, 168] on button "Replace Customer" at bounding box center [336, 171] width 66 height 13
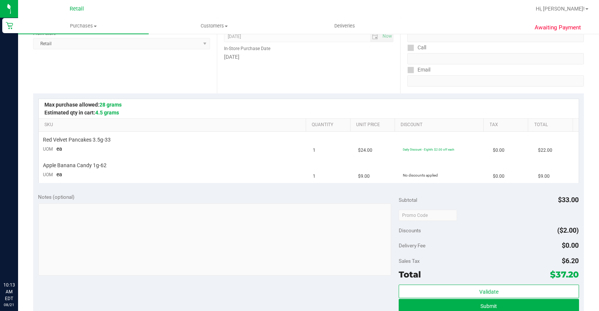
scroll to position [125, 0]
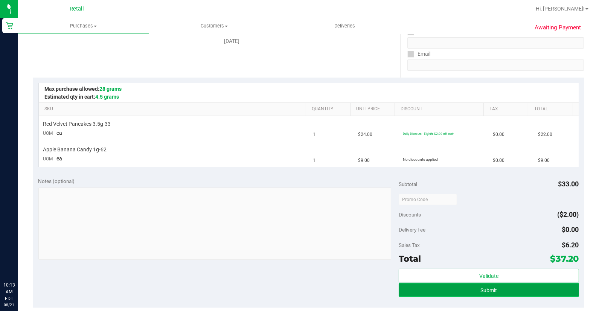
click at [485, 290] on span "Submit" at bounding box center [489, 290] width 17 height 6
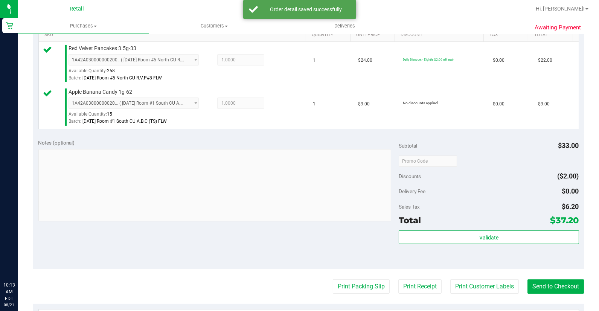
scroll to position [293, 0]
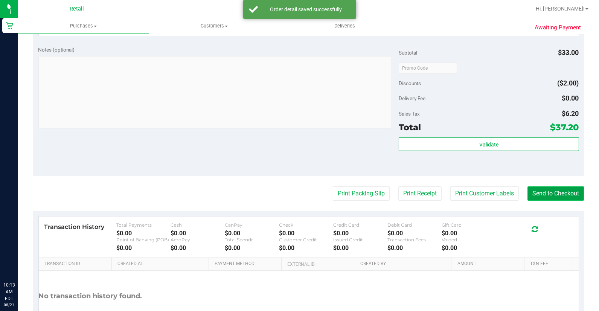
click at [562, 194] on button "Send to Checkout" at bounding box center [556, 194] width 57 height 14
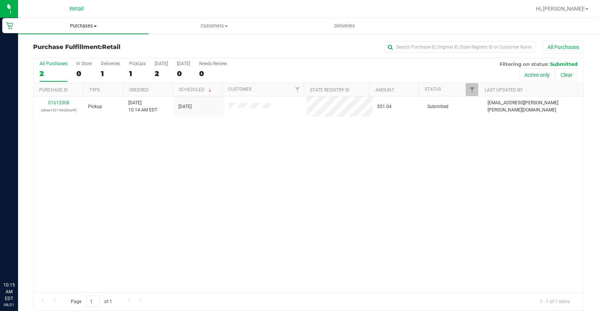
click at [73, 25] on span "Purchases" at bounding box center [83, 26] width 131 height 7
click at [84, 63] on li "All purchases" at bounding box center [83, 63] width 131 height 9
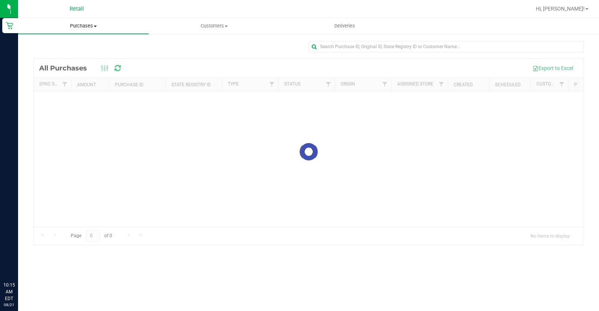
click at [76, 24] on span "Purchases" at bounding box center [83, 26] width 131 height 7
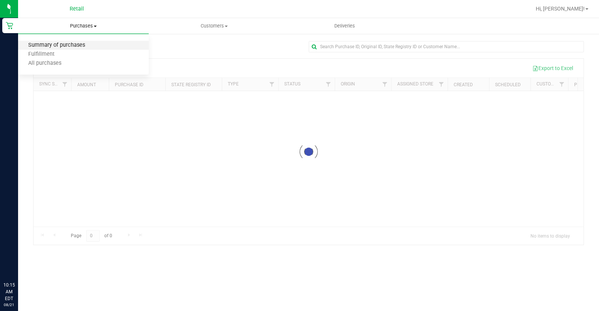
click at [79, 47] on span "Summary of purchases" at bounding box center [56, 45] width 77 height 6
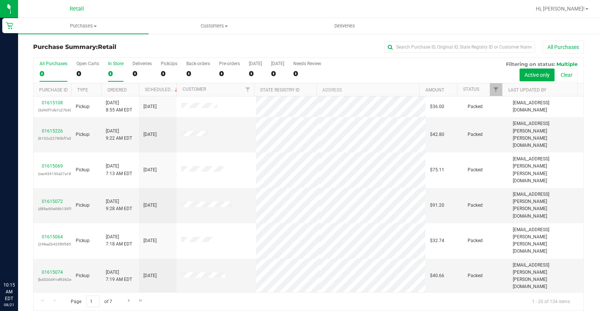
click at [112, 74] on div "0" at bounding box center [115, 73] width 15 height 9
click at [0, 0] on input "In Store 0" at bounding box center [0, 0] width 0 height 0
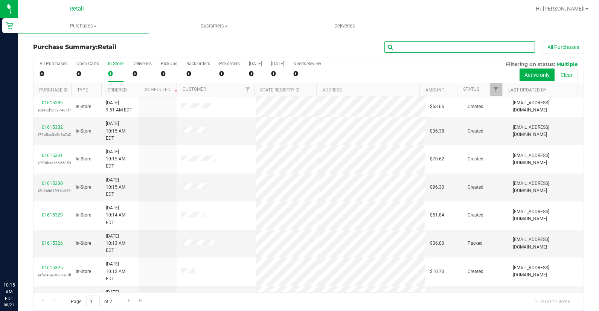
click at [482, 42] on input "text" at bounding box center [460, 46] width 151 height 11
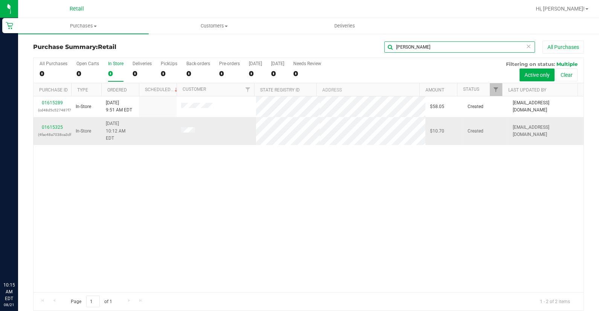
type input "john"
click at [44, 131] on p "(4fac48a7038ca3df)" at bounding box center [52, 134] width 29 height 7
click at [49, 126] on link "01615325" at bounding box center [52, 127] width 21 height 5
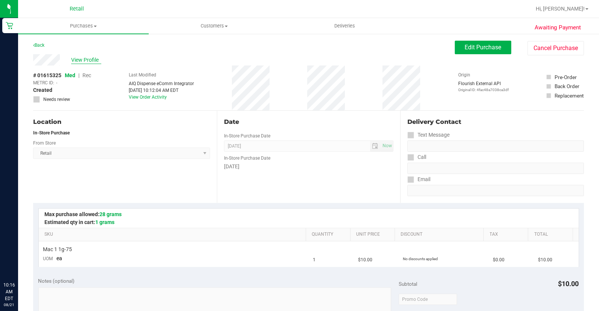
click at [86, 59] on span "View Profile" at bounding box center [86, 60] width 30 height 8
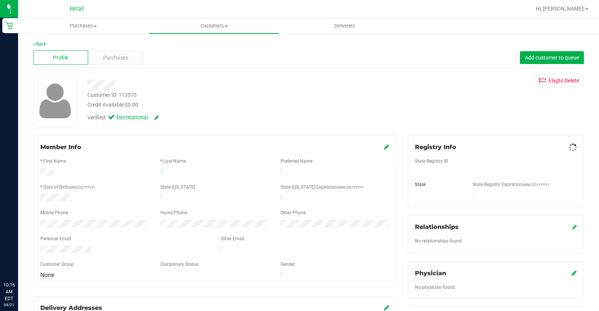
click at [93, 61] on div "Purchases" at bounding box center [115, 57] width 55 height 14
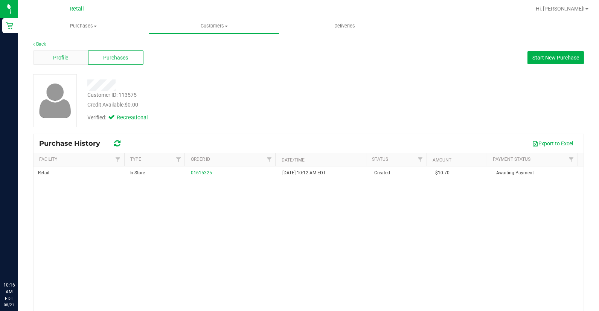
click at [60, 56] on span "Profile" at bounding box center [60, 58] width 15 height 8
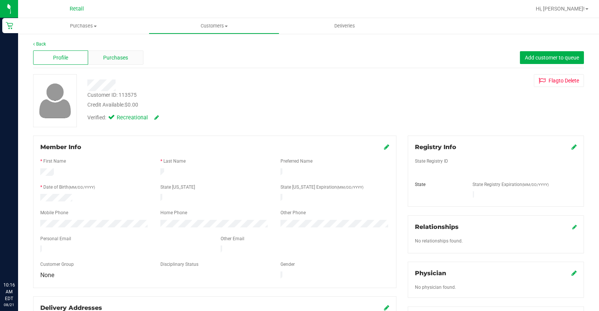
click at [130, 55] on div "Purchases" at bounding box center [115, 57] width 55 height 14
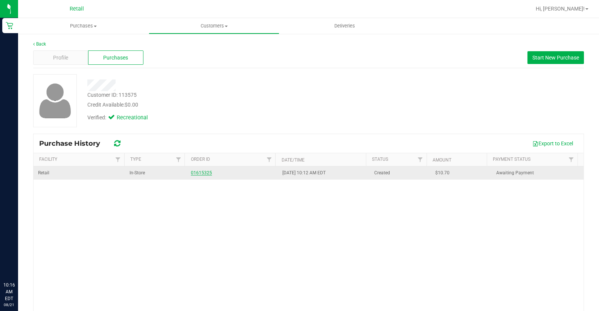
click at [193, 171] on link "01615325" at bounding box center [201, 172] width 21 height 5
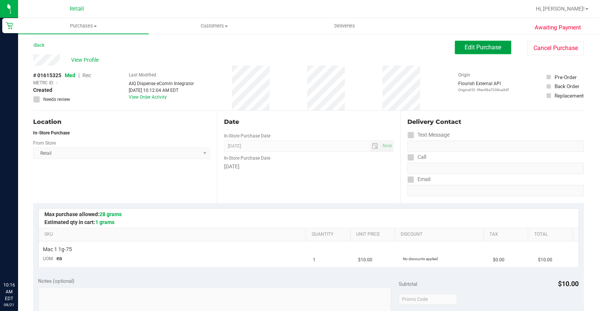
click at [469, 52] on button "Edit Purchase" at bounding box center [483, 48] width 57 height 14
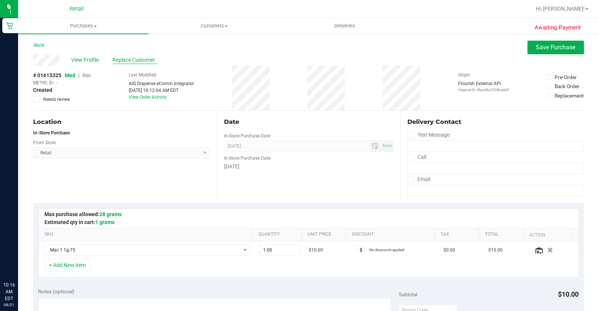
click at [122, 58] on span "Replace Customer" at bounding box center [135, 60] width 45 height 8
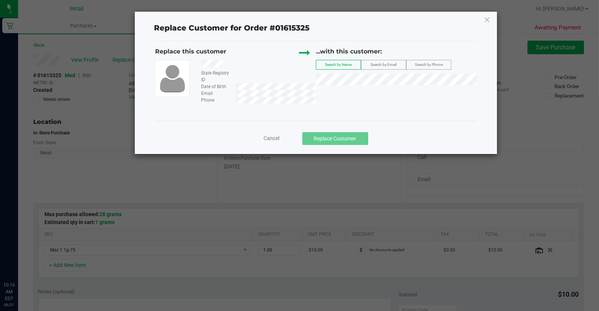
click at [277, 139] on span "Cancel" at bounding box center [272, 138] width 16 height 6
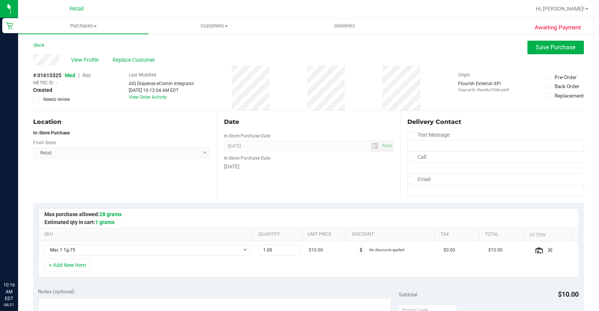
click at [84, 73] on span "Rec" at bounding box center [87, 75] width 9 height 6
click at [135, 58] on span "Replace Customer" at bounding box center [135, 60] width 45 height 8
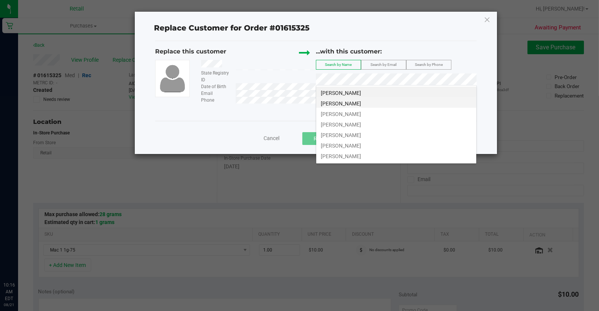
click at [378, 102] on li "John Silva" at bounding box center [396, 102] width 160 height 11
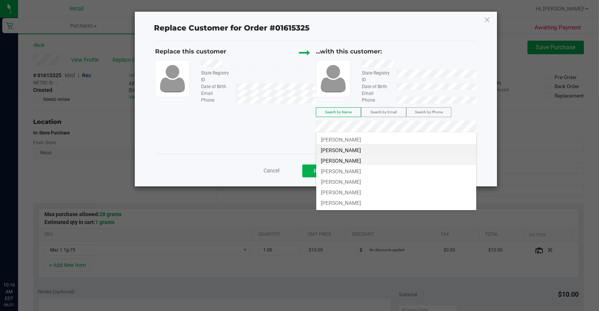
click at [407, 161] on li "John Silvia" at bounding box center [396, 159] width 160 height 11
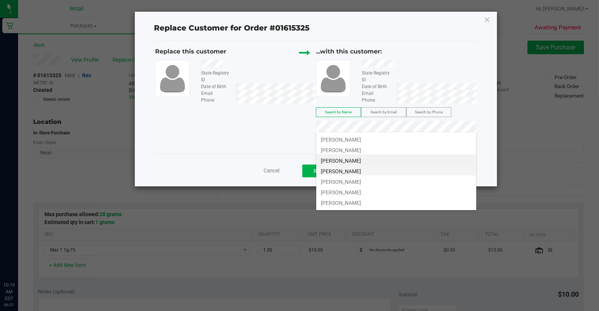
click at [417, 173] on li "John Silva" at bounding box center [396, 170] width 160 height 11
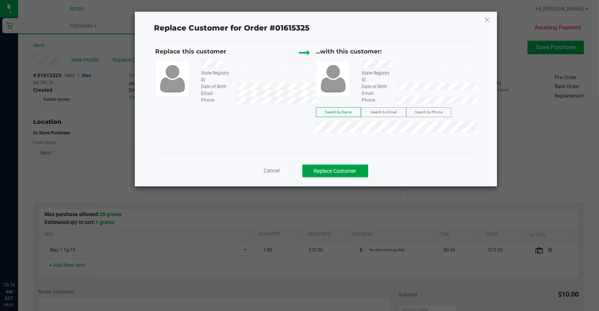
click at [356, 171] on button "Replace Customer" at bounding box center [336, 171] width 66 height 13
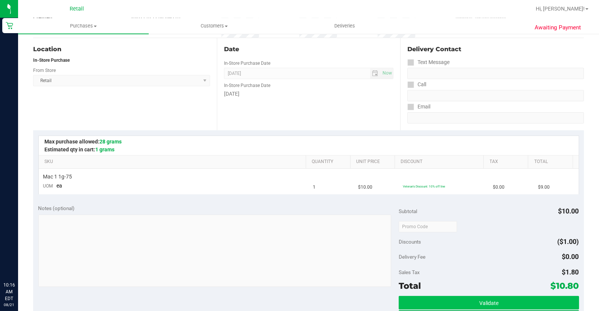
scroll to position [125, 0]
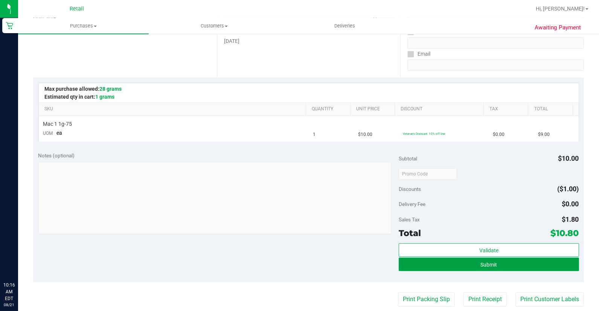
click at [477, 258] on button "Submit" at bounding box center [489, 265] width 180 height 14
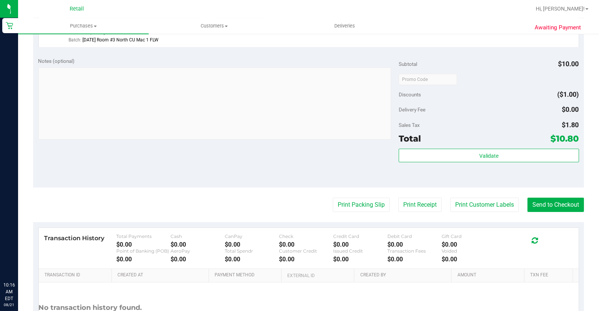
scroll to position [251, 0]
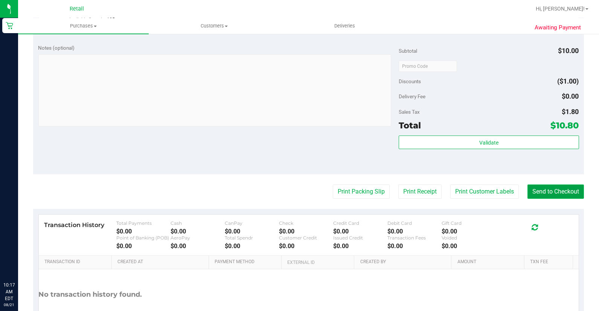
click at [540, 190] on button "Send to Checkout" at bounding box center [556, 192] width 57 height 14
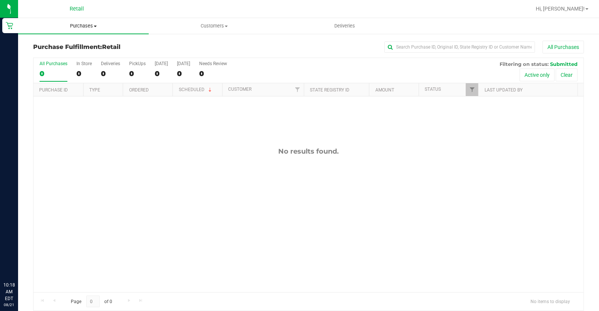
drag, startPoint x: 81, startPoint y: 23, endPoint x: 81, endPoint y: 35, distance: 11.7
click at [81, 23] on span "Purchases" at bounding box center [83, 26] width 131 height 7
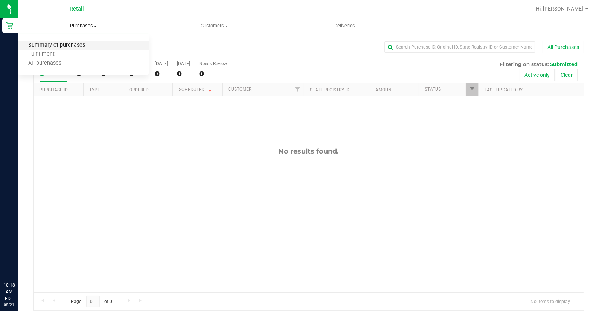
click at [77, 46] on span "Summary of purchases" at bounding box center [56, 45] width 77 height 6
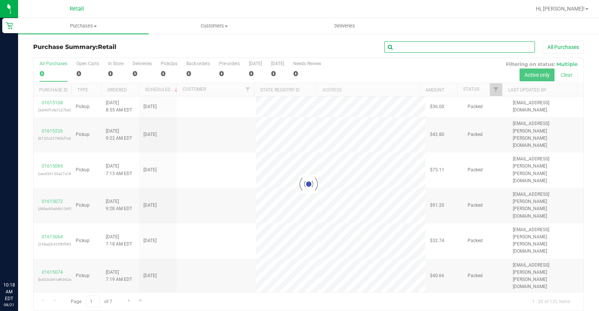
click at [439, 49] on input "text" at bounding box center [460, 46] width 151 height 11
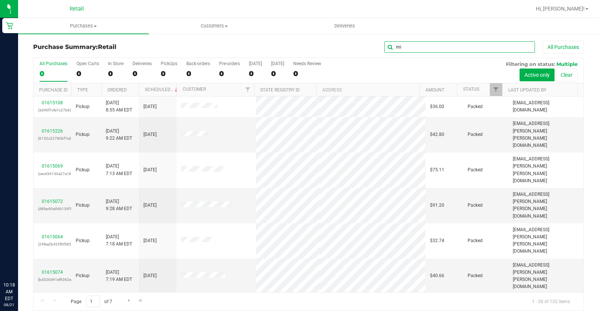
type input "m"
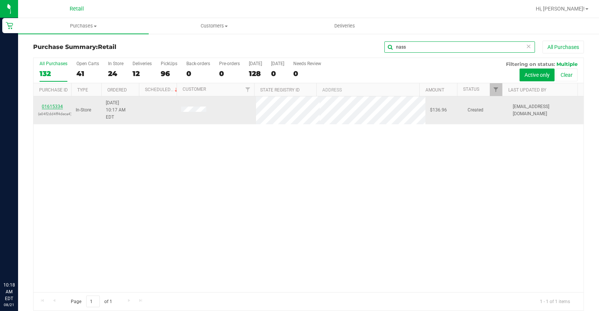
type input "nass"
click at [58, 104] on link "01615334" at bounding box center [52, 106] width 21 height 5
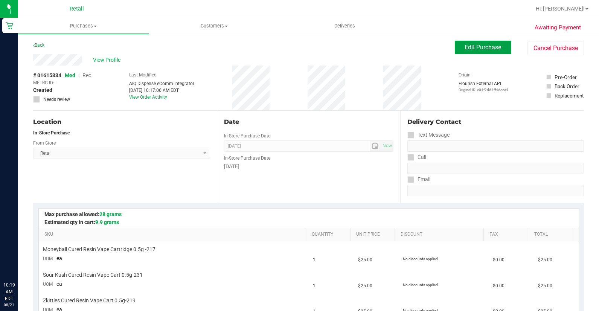
click at [457, 43] on button "Edit Purchase" at bounding box center [483, 48] width 57 height 14
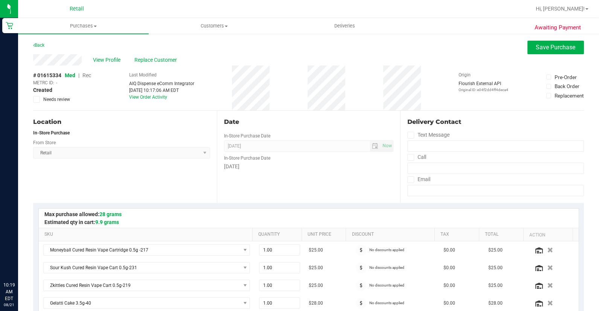
click at [89, 75] on span "Rec" at bounding box center [87, 75] width 9 height 6
click at [112, 62] on span "View Profile" at bounding box center [108, 60] width 30 height 8
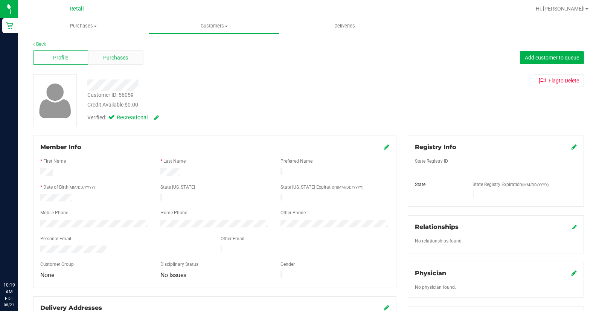
click at [127, 60] on span "Purchases" at bounding box center [115, 58] width 25 height 8
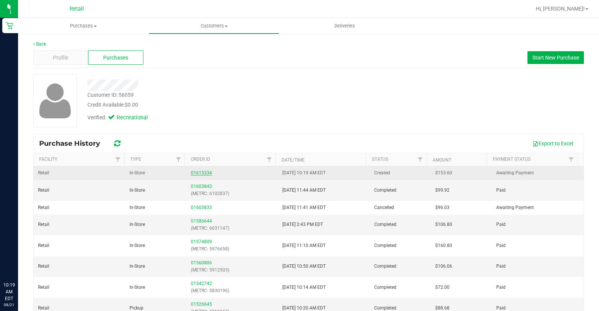
click at [201, 174] on link "01615334" at bounding box center [201, 172] width 21 height 5
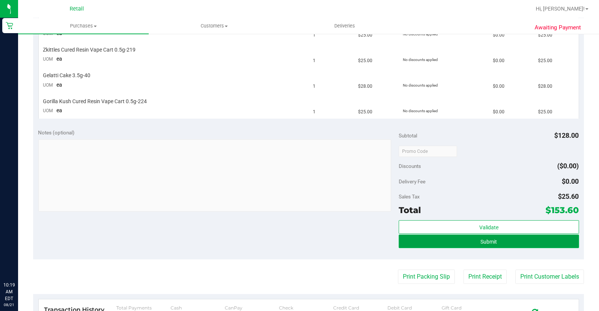
click at [465, 247] on button "Submit" at bounding box center [489, 242] width 180 height 14
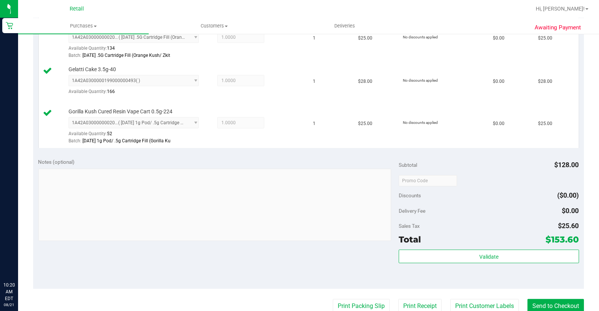
scroll to position [312, 0]
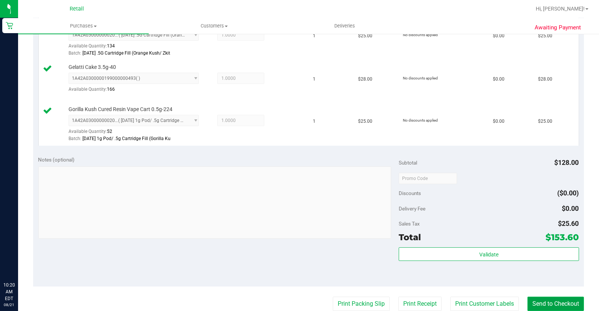
click at [558, 301] on button "Send to Checkout" at bounding box center [556, 304] width 57 height 14
